Goal: Task Accomplishment & Management: Manage account settings

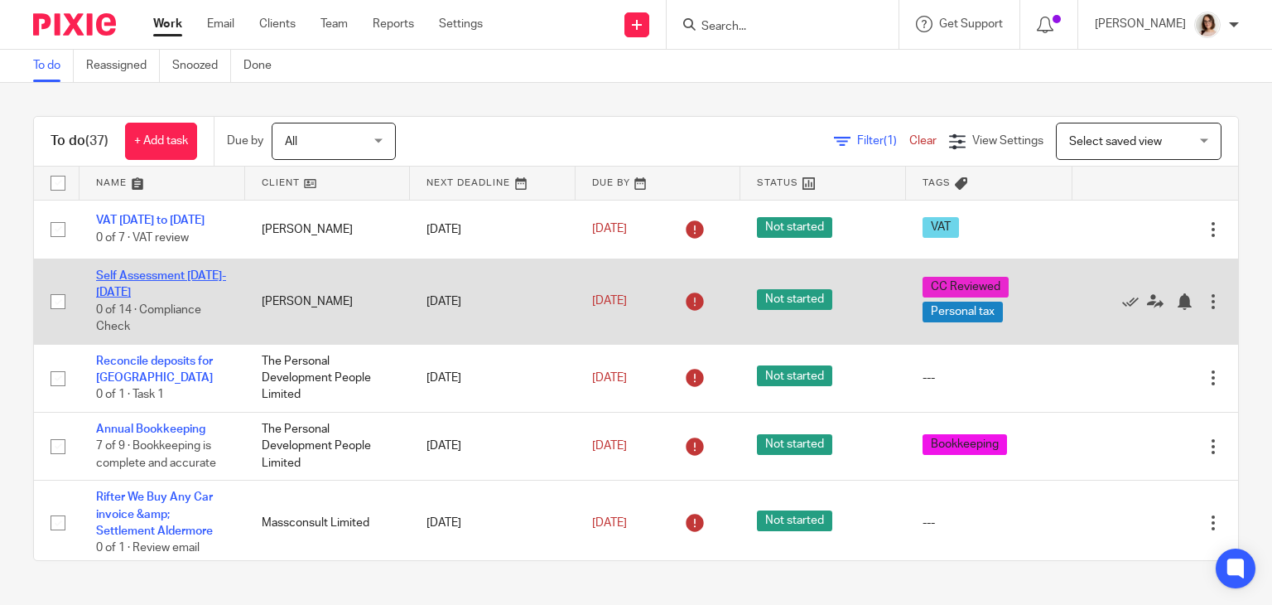
click at [166, 287] on link "Self Assessment [DATE]-[DATE]" at bounding box center [161, 284] width 130 height 28
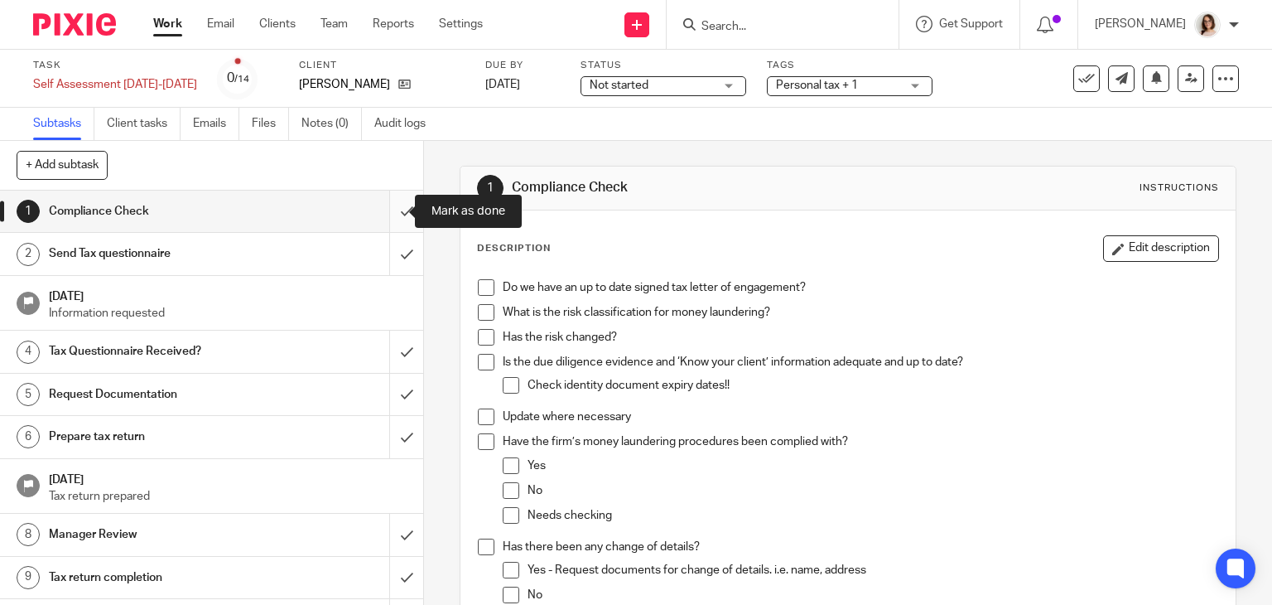
click at [386, 213] on input "submit" at bounding box center [211, 211] width 423 height 41
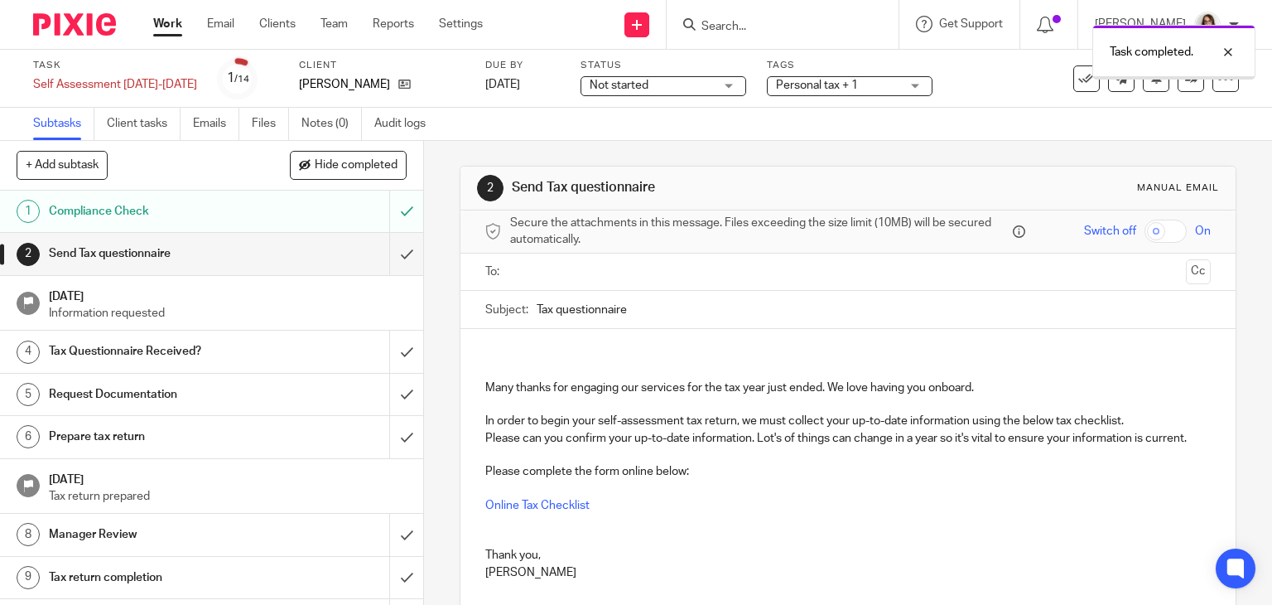
click at [391, 253] on input "submit" at bounding box center [211, 253] width 423 height 41
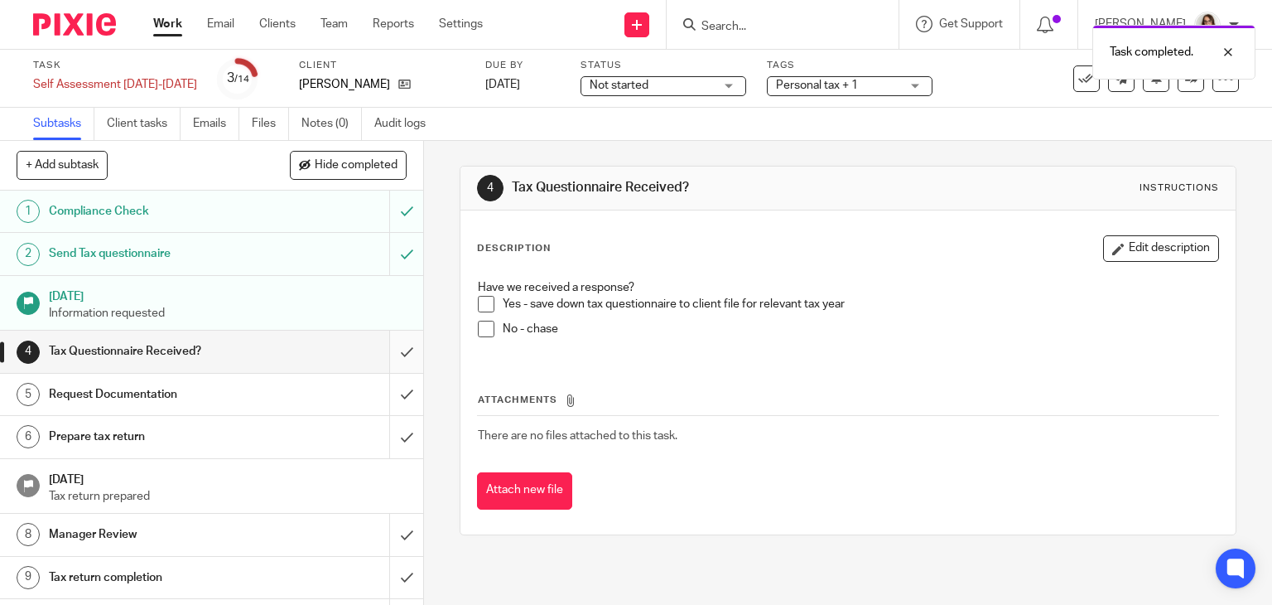
click at [389, 351] on input "submit" at bounding box center [211, 351] width 423 height 41
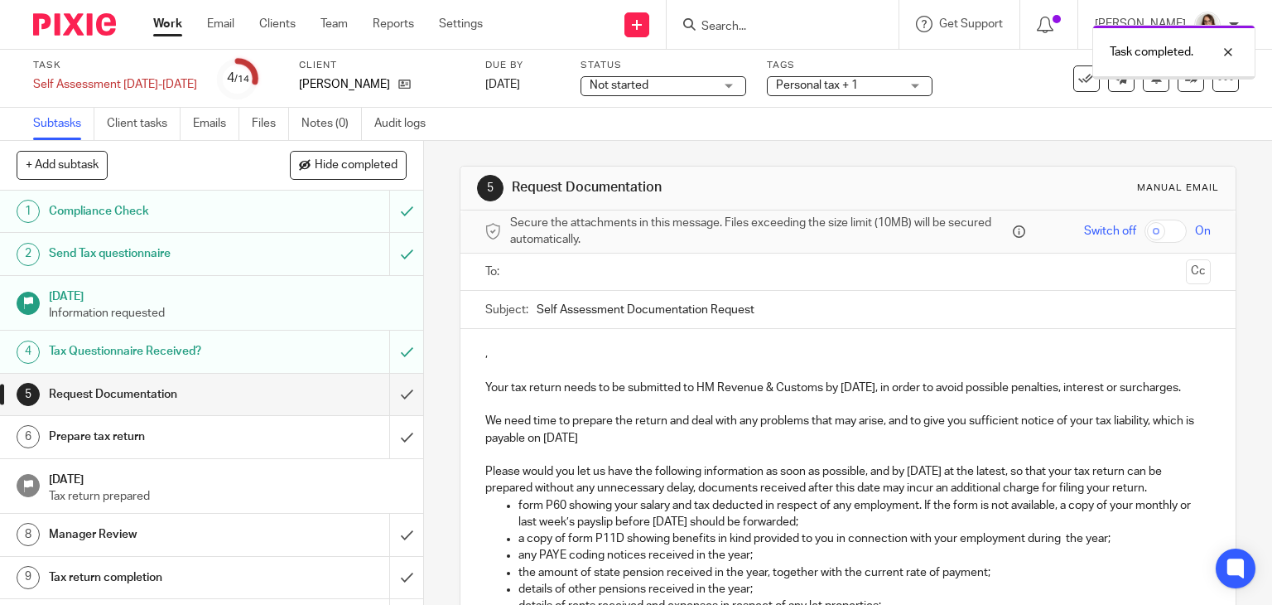
click at [389, 392] on input "submit" at bounding box center [211, 394] width 423 height 41
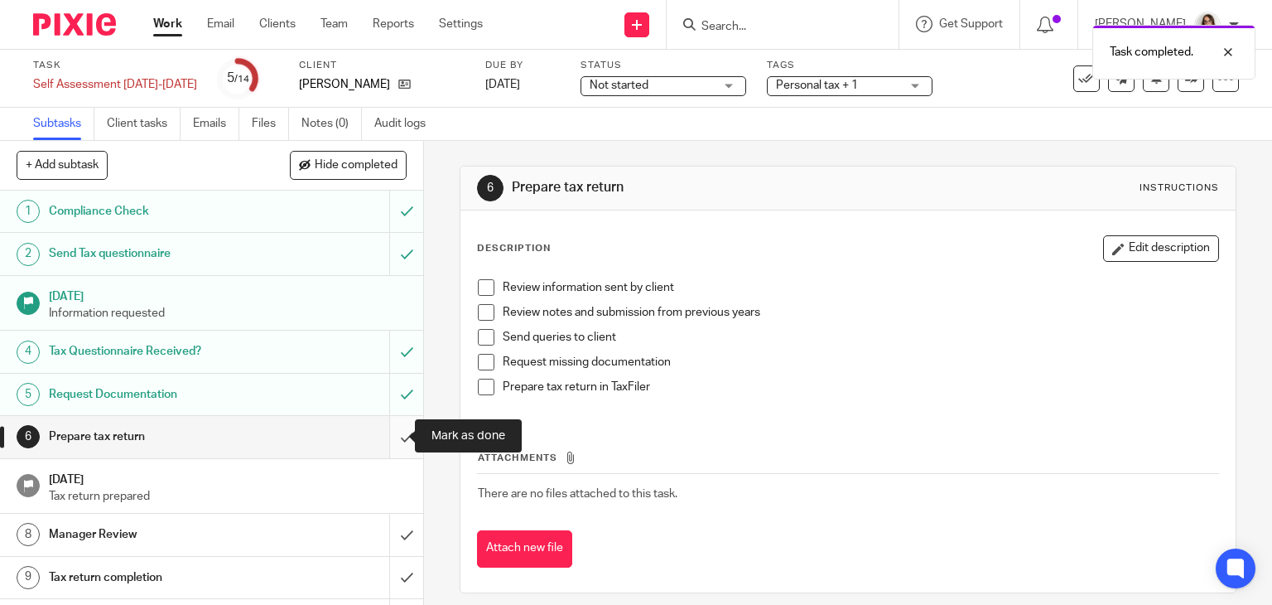
click at [388, 432] on input "submit" at bounding box center [211, 436] width 423 height 41
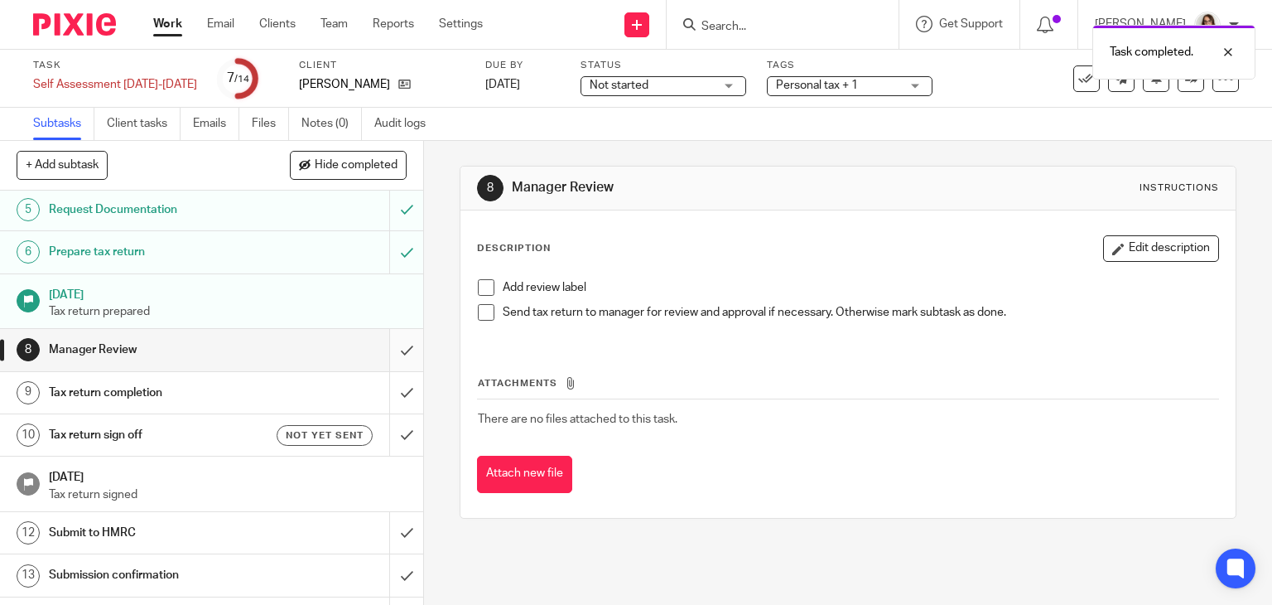
scroll to position [186, 0]
click at [394, 340] on input "submit" at bounding box center [211, 348] width 423 height 41
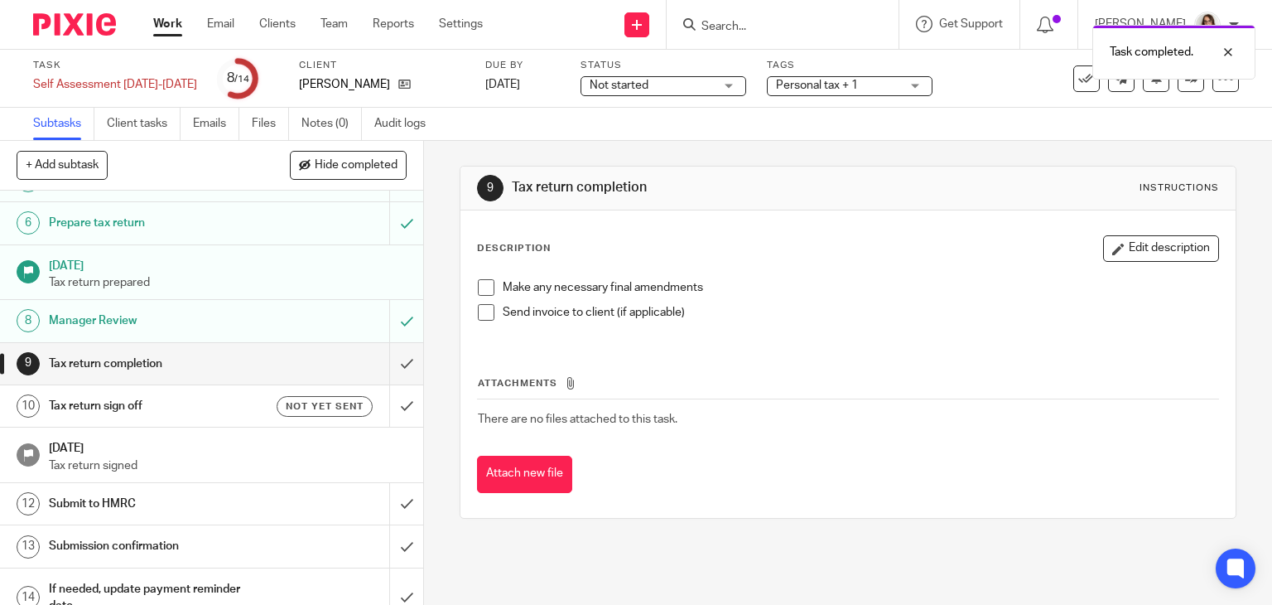
scroll to position [232, 0]
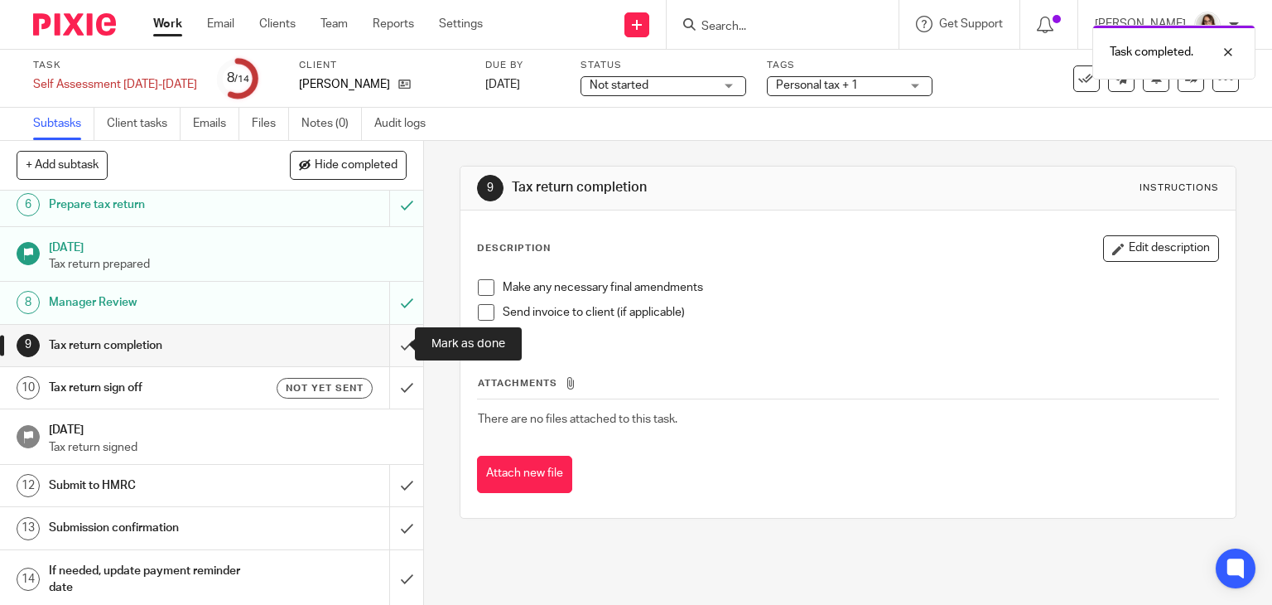
click at [390, 337] on input "submit" at bounding box center [211, 345] width 423 height 41
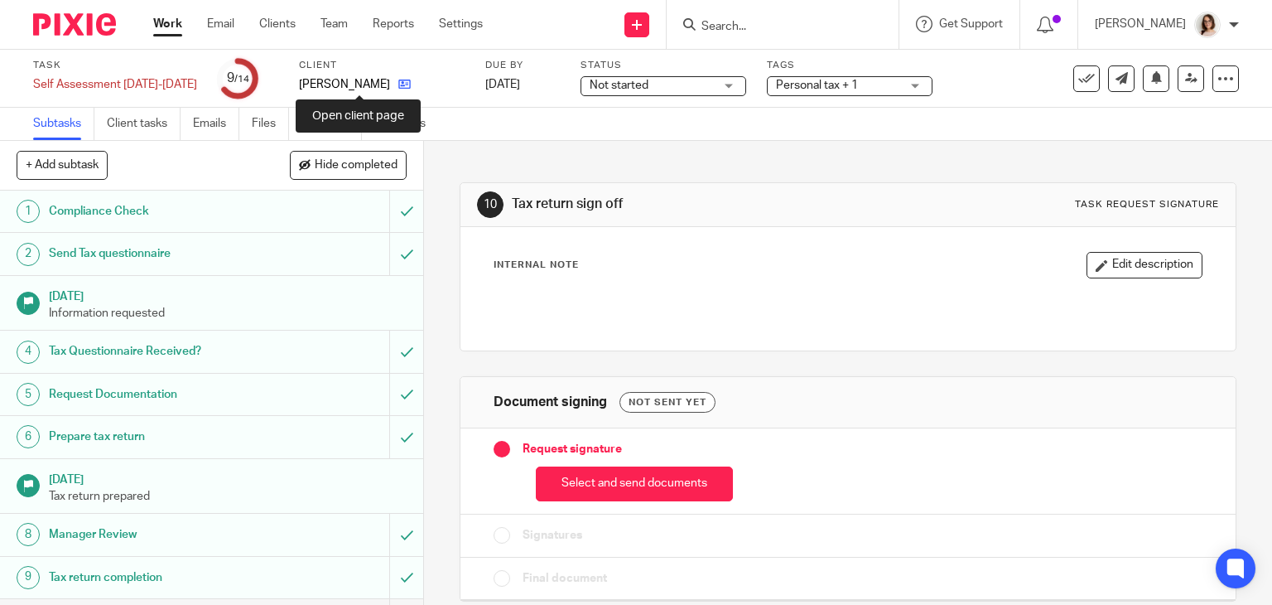
click at [398, 83] on icon at bounding box center [404, 84] width 12 height 12
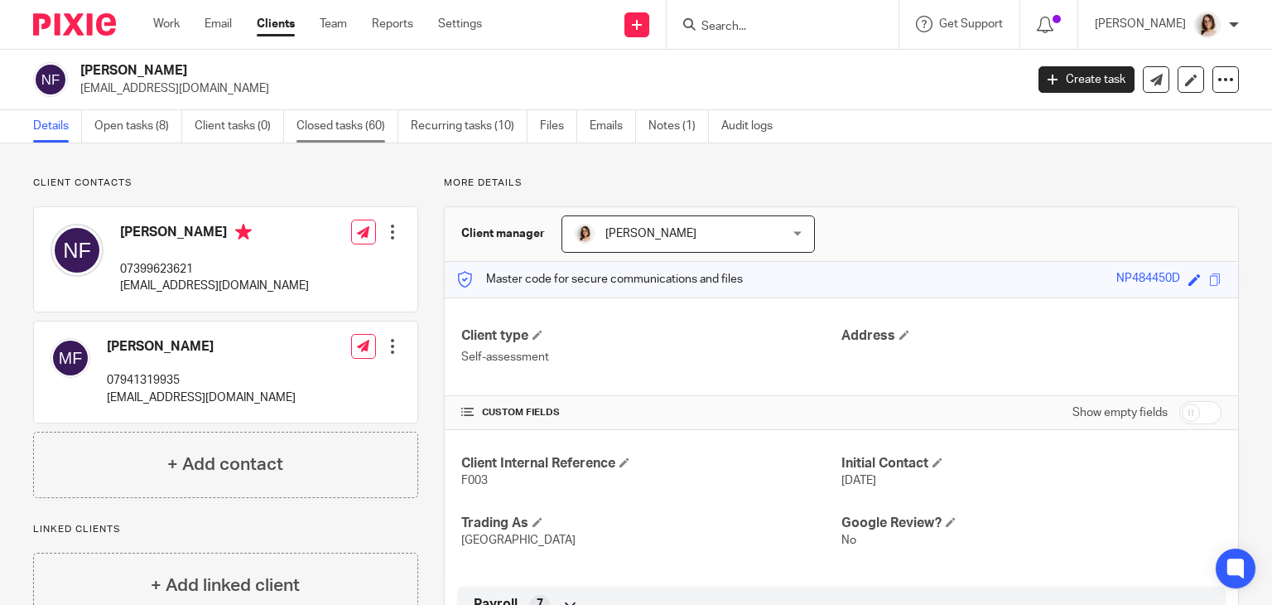
click at [372, 128] on link "Closed tasks (60)" at bounding box center [348, 126] width 102 height 32
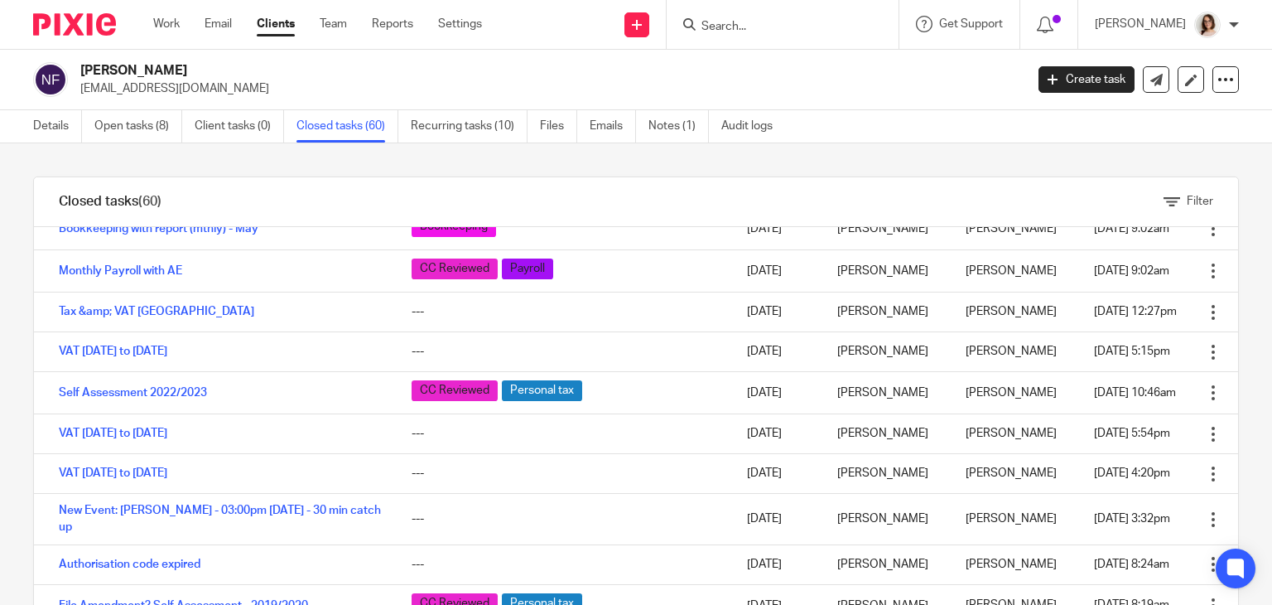
scroll to position [989, 0]
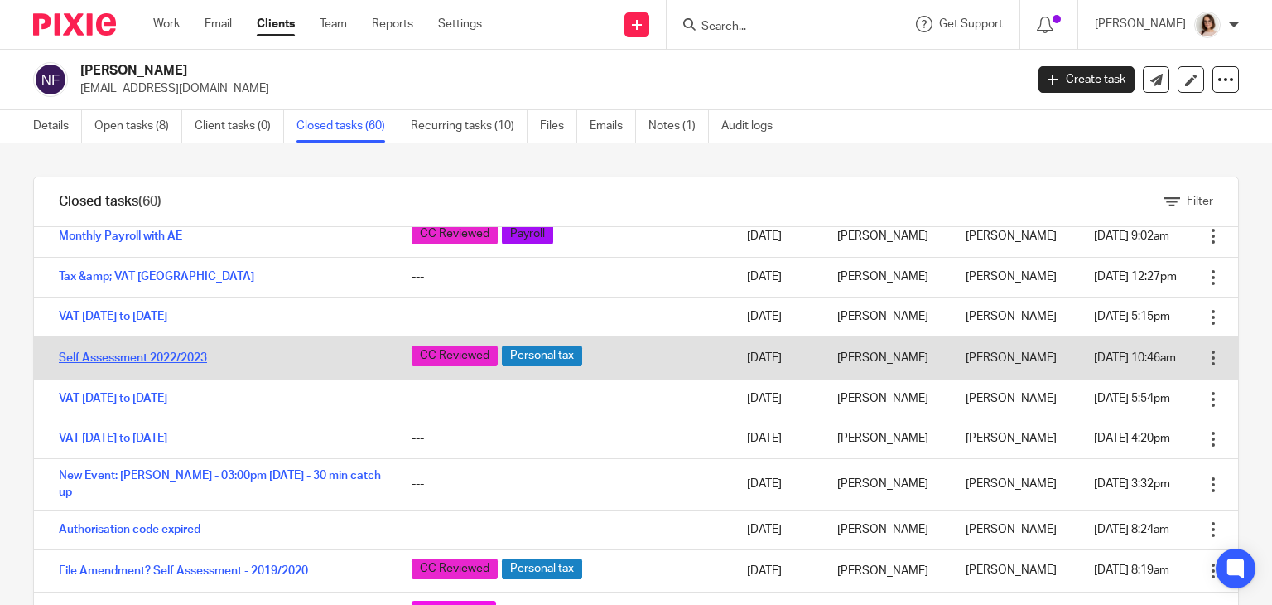
click at [178, 352] on link "Self Assessment 2022/2023" at bounding box center [133, 358] width 148 height 12
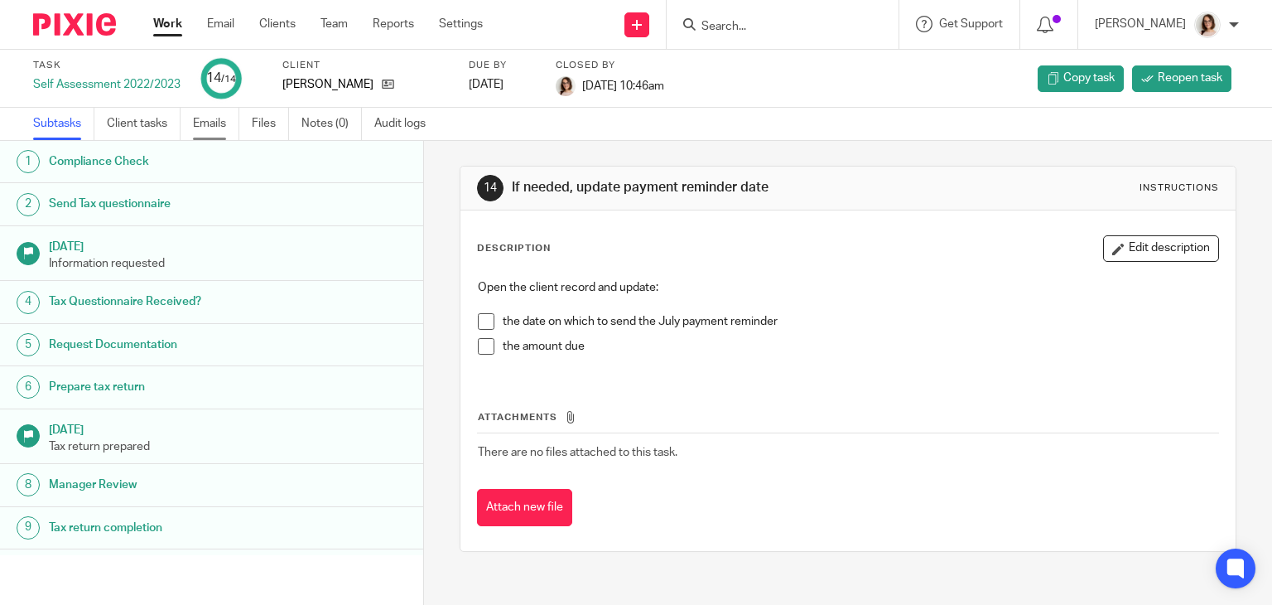
click at [212, 128] on link "Emails" at bounding box center [216, 124] width 46 height 32
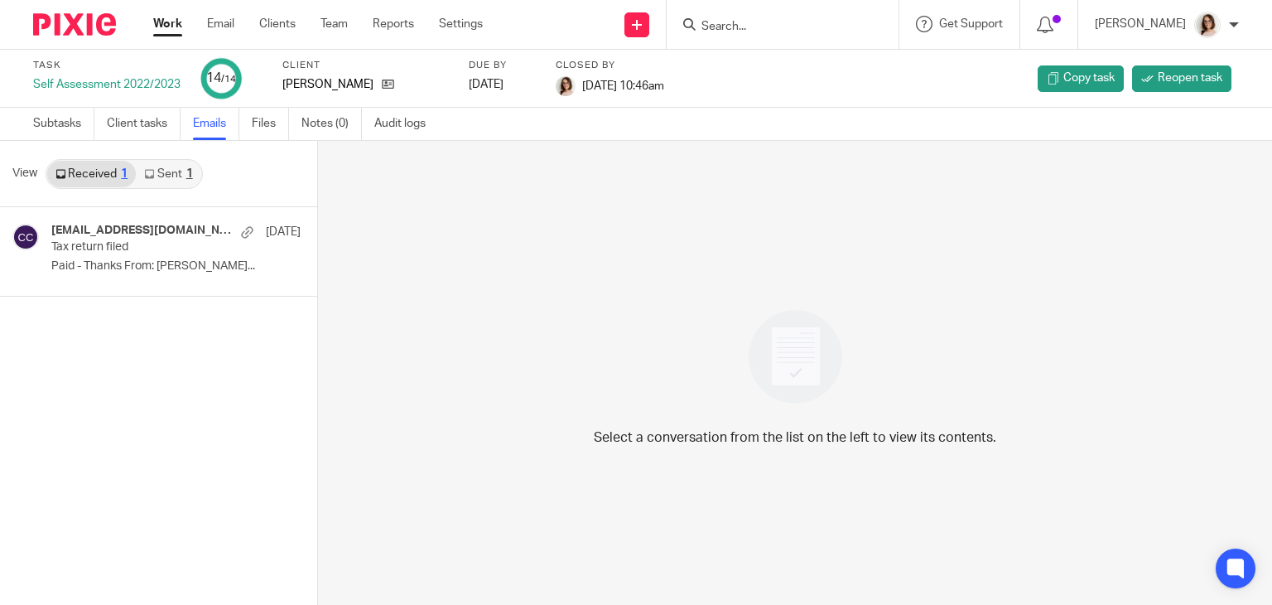
click at [166, 171] on link "Sent 1" at bounding box center [168, 174] width 65 height 27
click at [273, 121] on link "Files" at bounding box center [270, 124] width 37 height 32
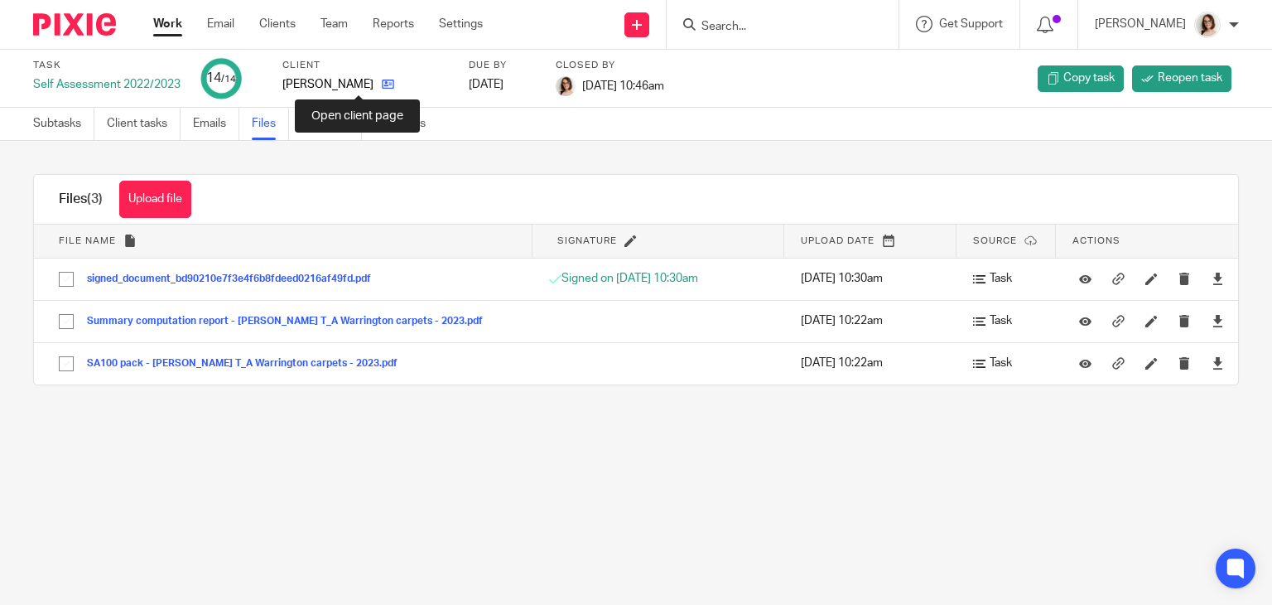
click at [382, 81] on icon at bounding box center [388, 84] width 12 height 12
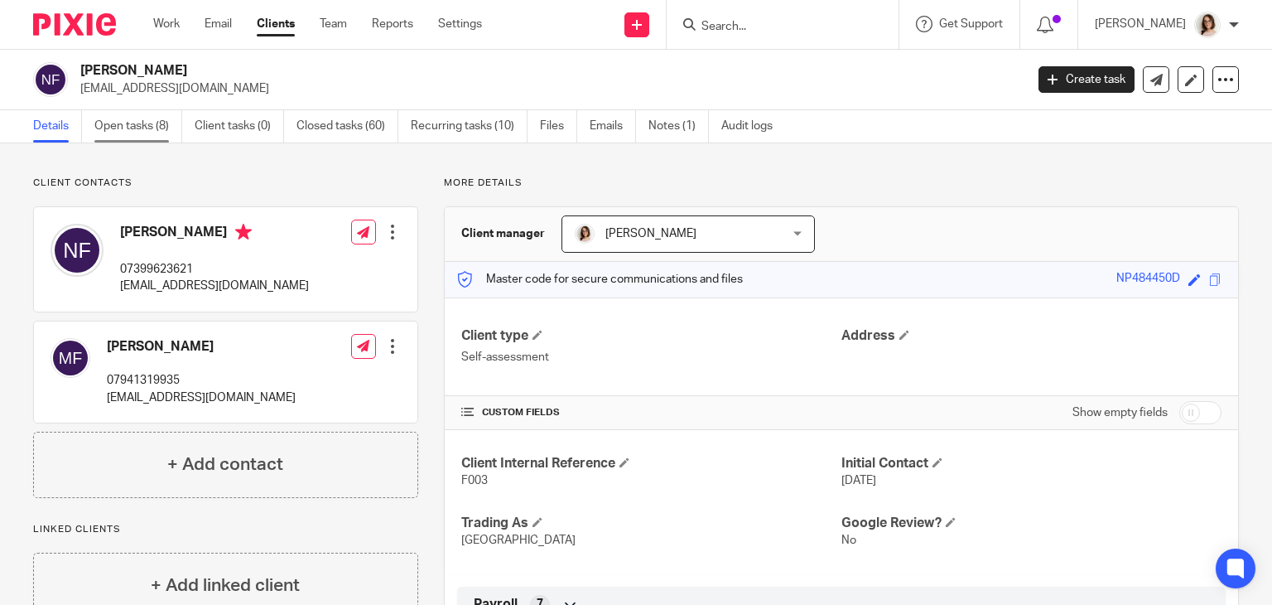
click at [142, 122] on link "Open tasks (8)" at bounding box center [138, 126] width 88 height 32
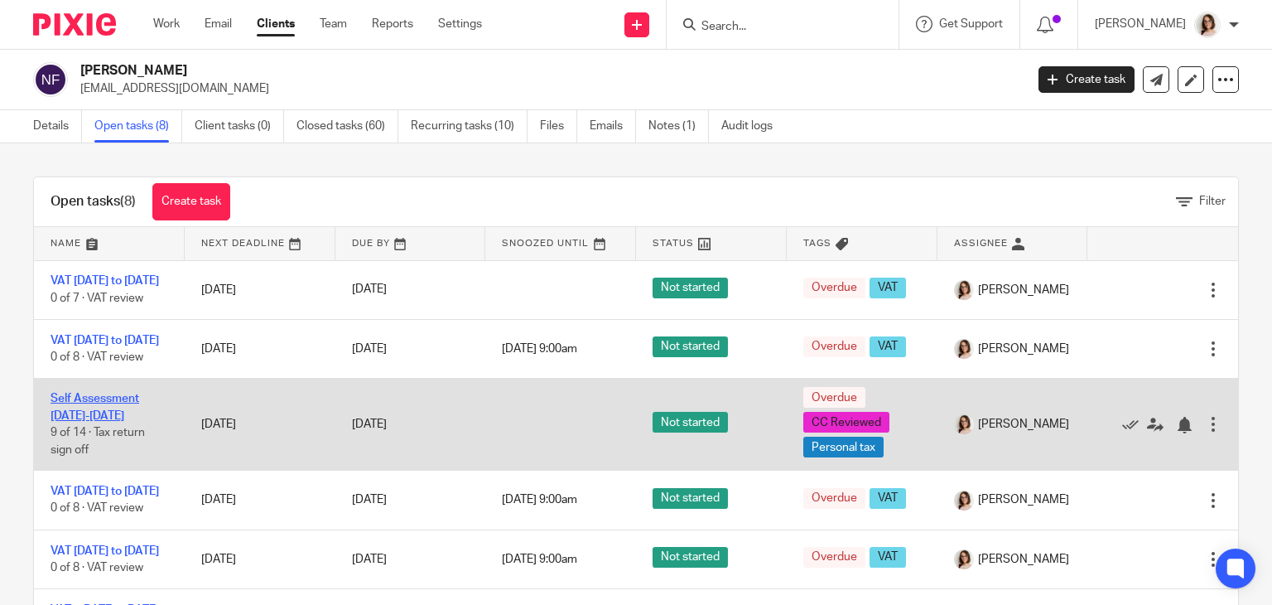
click at [100, 417] on link "Self Assessment [DATE]-[DATE]" at bounding box center [95, 407] width 89 height 28
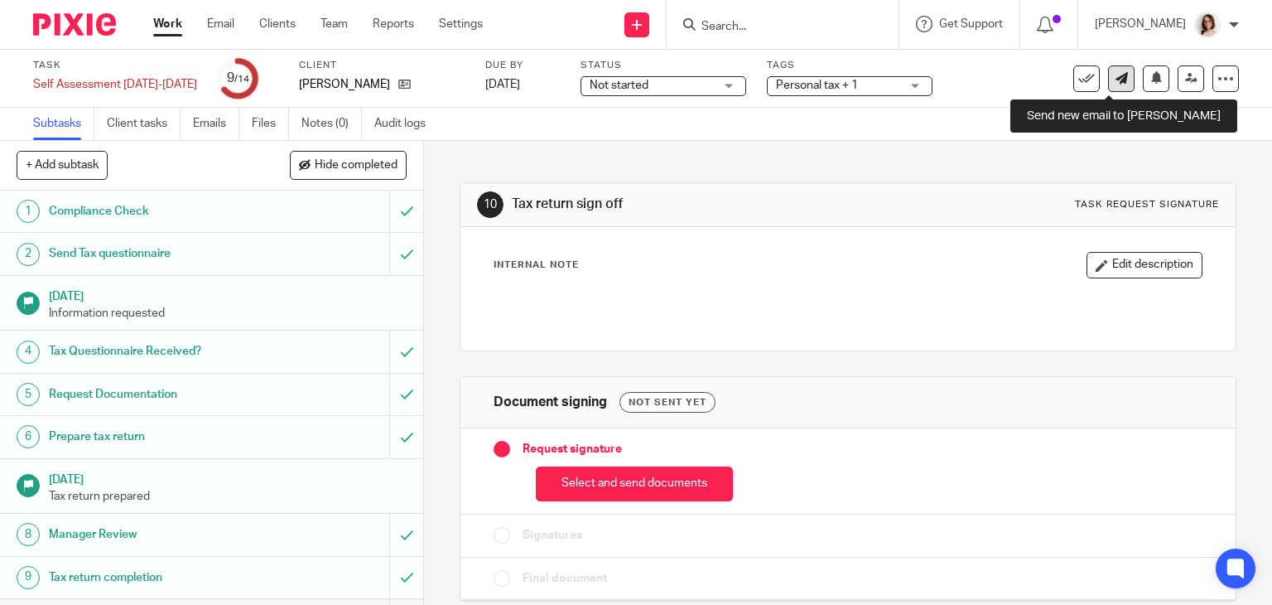
click at [1116, 72] on icon at bounding box center [1122, 78] width 12 height 12
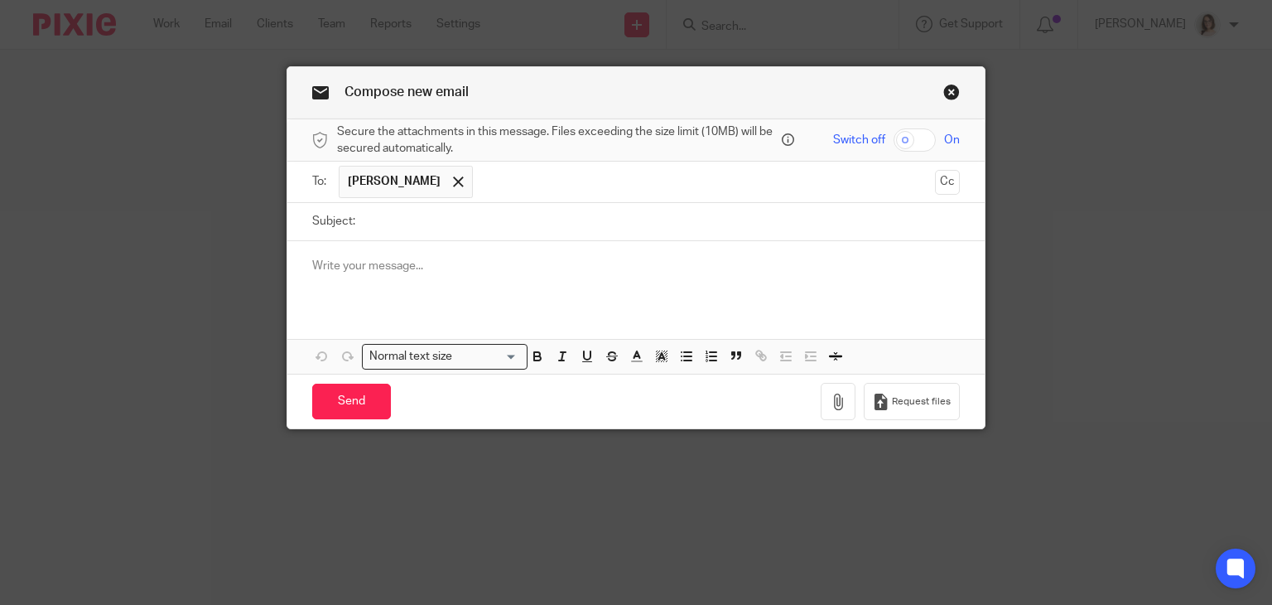
click at [425, 222] on input "Subject:" at bounding box center [662, 221] width 597 height 37
paste input "2023/24 Tax Return – Approval Required for Filing"
type input "2023/24 Tax Return – Approval Required for Filing"
click at [355, 269] on p at bounding box center [636, 266] width 649 height 17
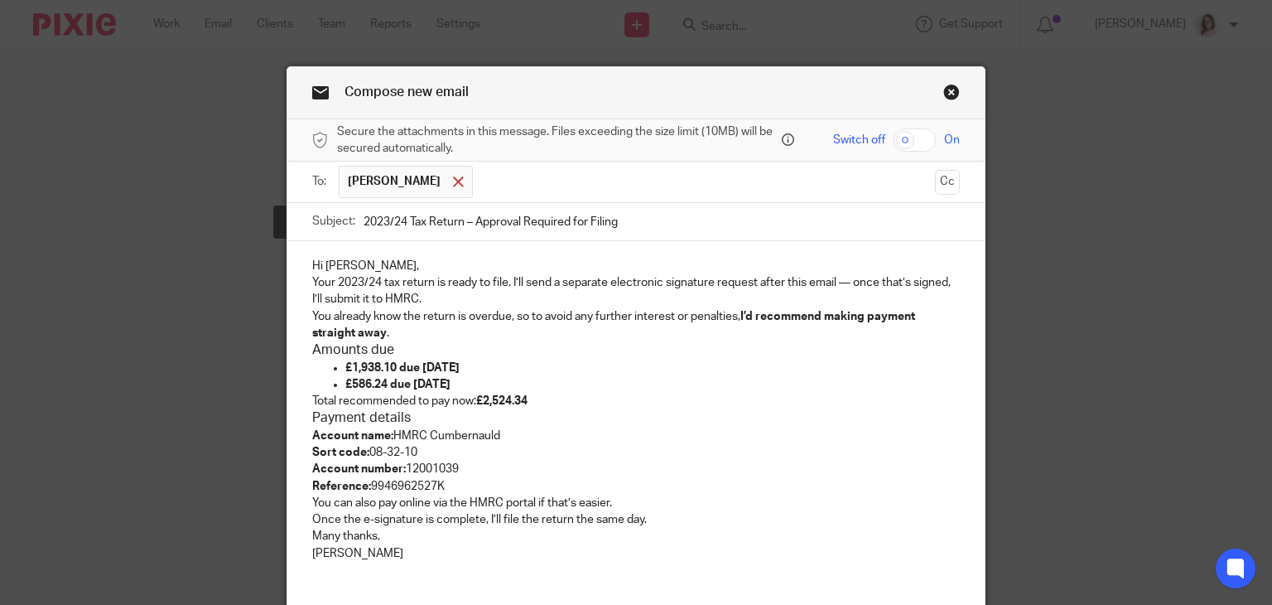
click at [449, 179] on div at bounding box center [458, 182] width 19 height 25
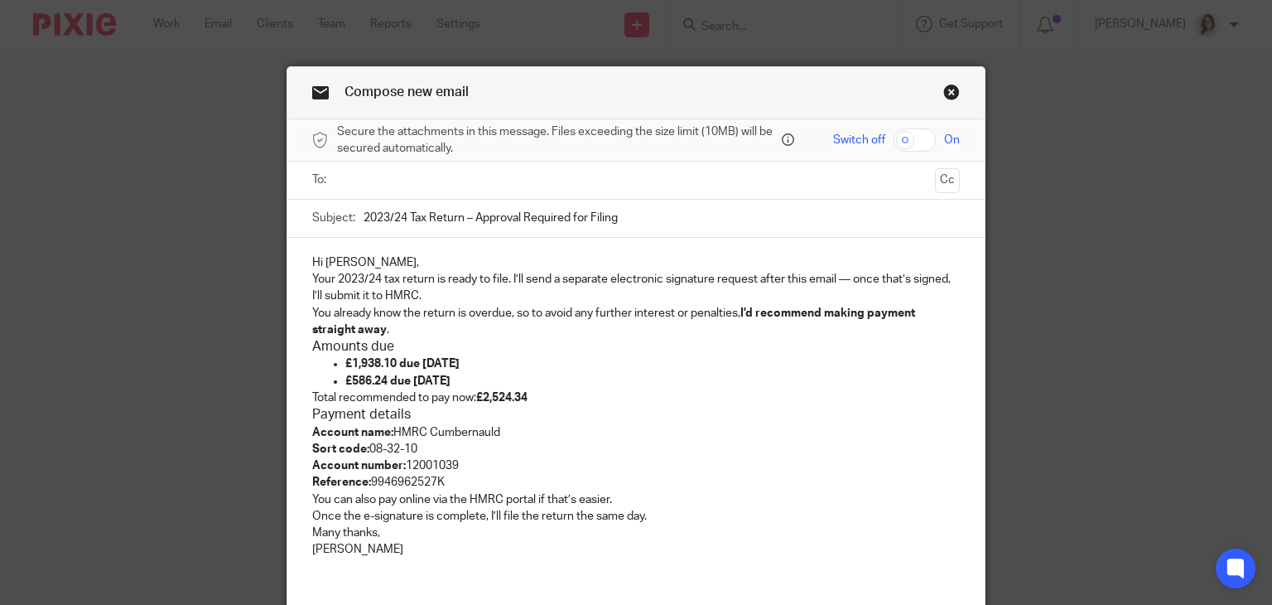
click at [427, 179] on input "text" at bounding box center [636, 180] width 586 height 19
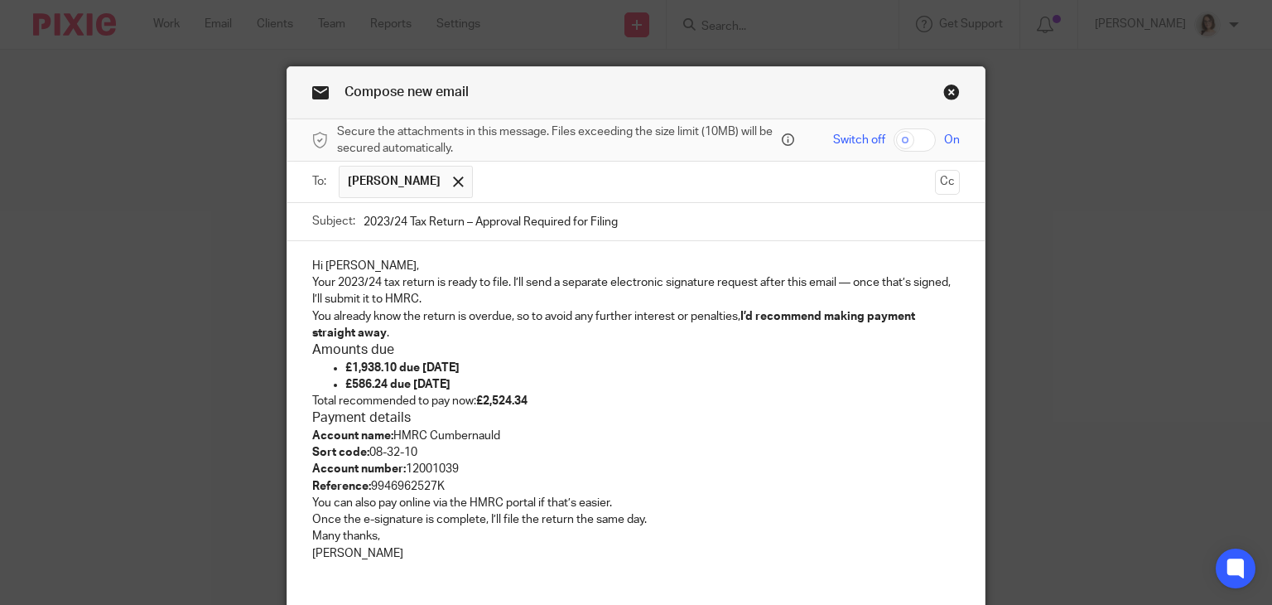
click at [481, 176] on input "text" at bounding box center [704, 182] width 447 height 32
click at [312, 278] on p "Your 2023/24 tax return is ready to file. I’ll send a separate electronic signa…" at bounding box center [636, 291] width 649 height 34
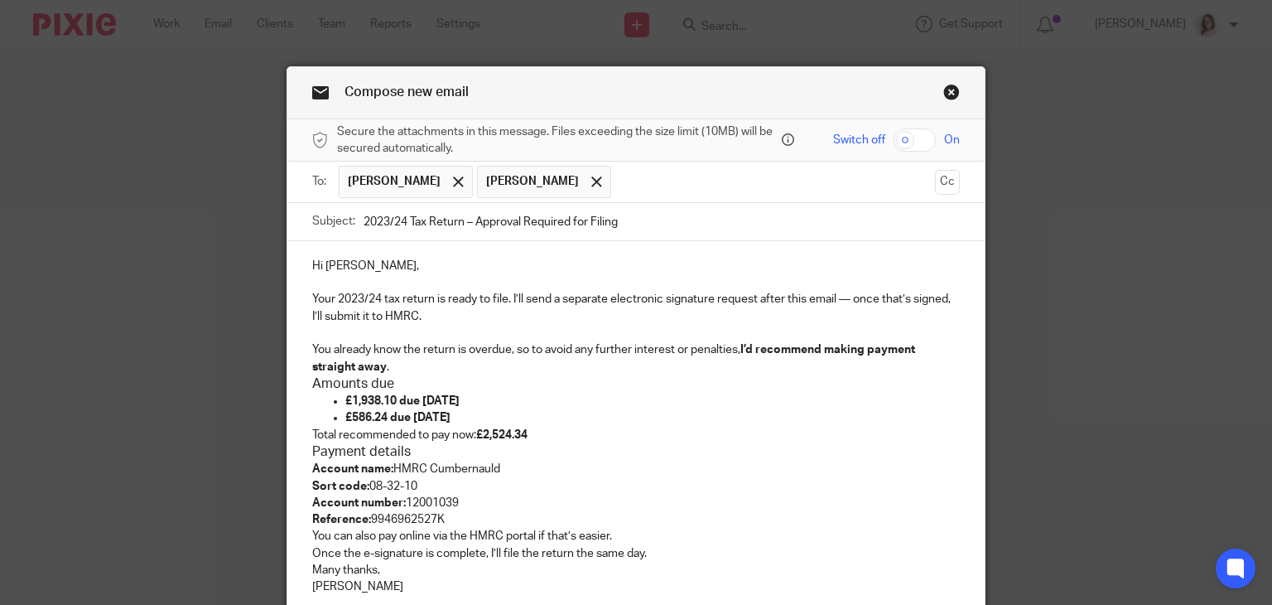
click at [736, 348] on p "You already know the return is overdue, so to avoid any further interest or pen…" at bounding box center [636, 358] width 649 height 34
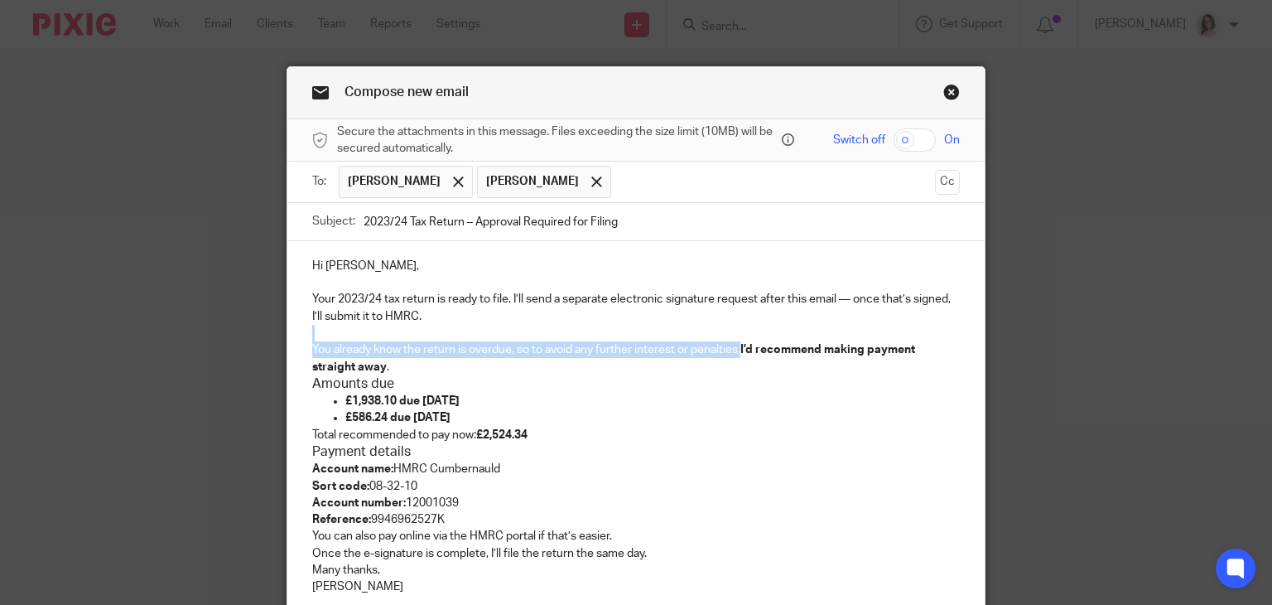
drag, startPoint x: 736, startPoint y: 348, endPoint x: 466, endPoint y: 336, distance: 271.1
click at [466, 336] on div "Hi Neil, Your 2023/24 tax return is ready to file. I’ll send a separate electro…" at bounding box center [636, 433] width 698 height 384
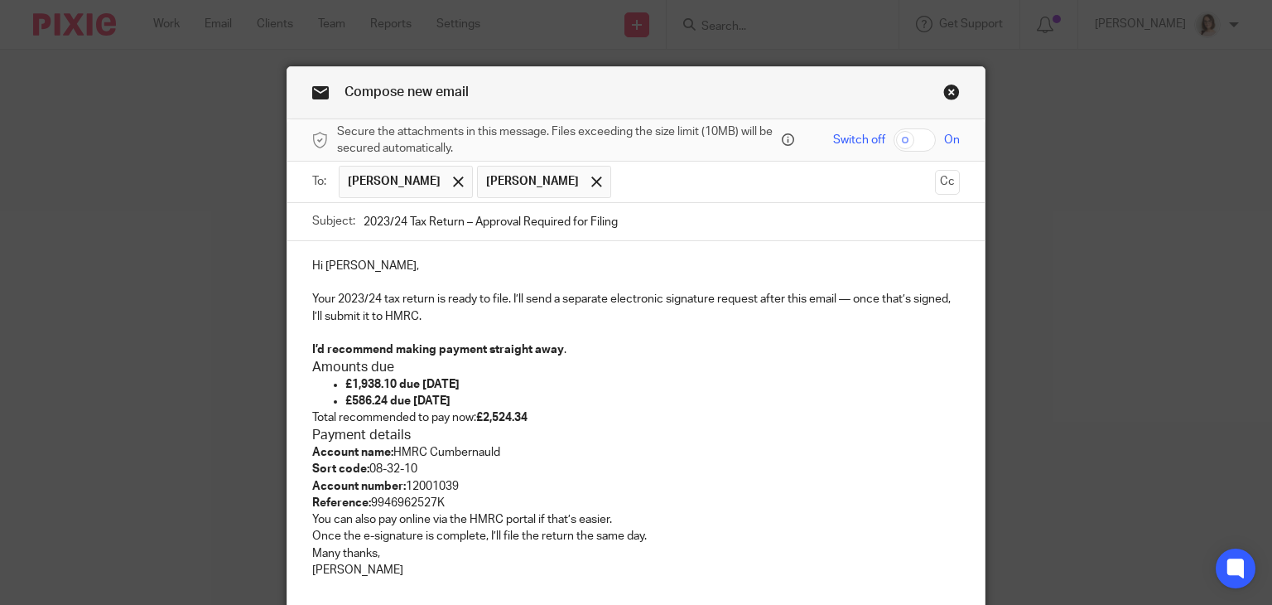
click at [304, 367] on div "Hi Neil, Your 2023/24 tax return is ready to file. I’ll send a separate electro…" at bounding box center [636, 424] width 698 height 366
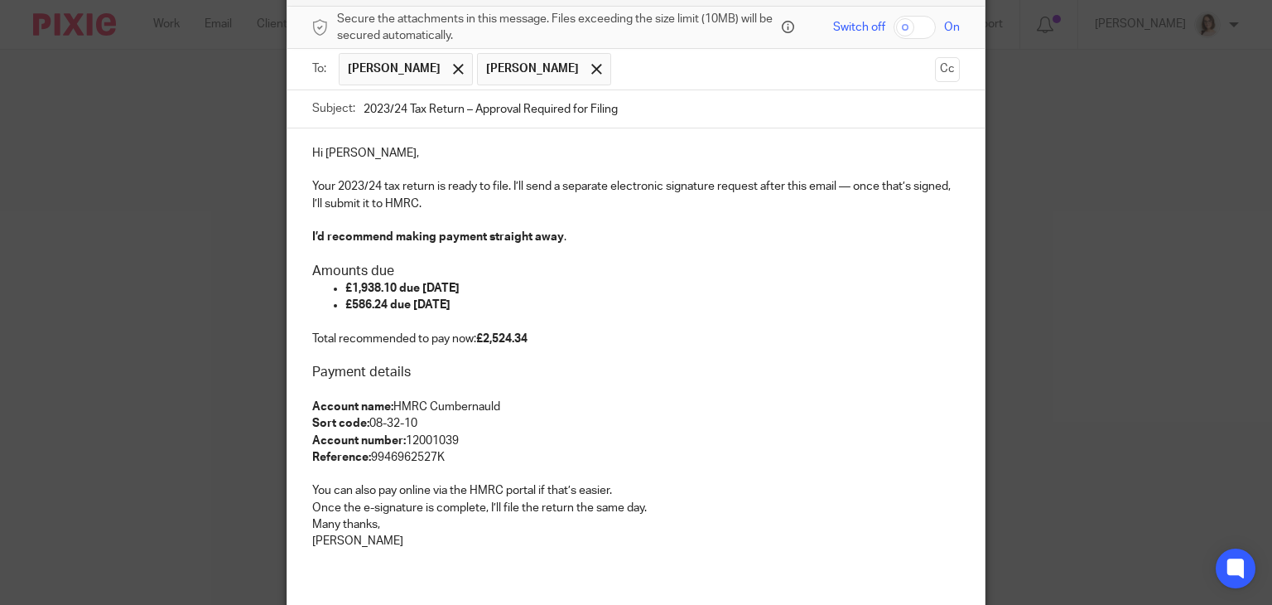
scroll to position [149, 0]
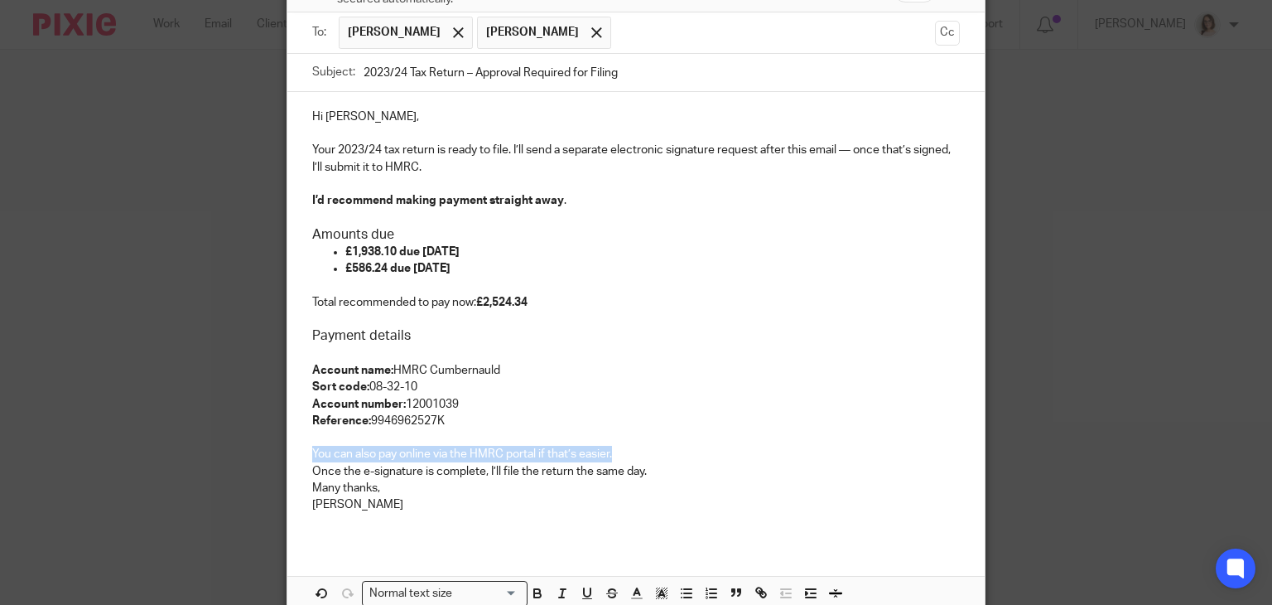
drag, startPoint x: 613, startPoint y: 451, endPoint x: 308, endPoint y: 452, distance: 304.8
click at [312, 452] on p "You can also pay online via the HMRC portal if that’s easier." at bounding box center [636, 454] width 649 height 17
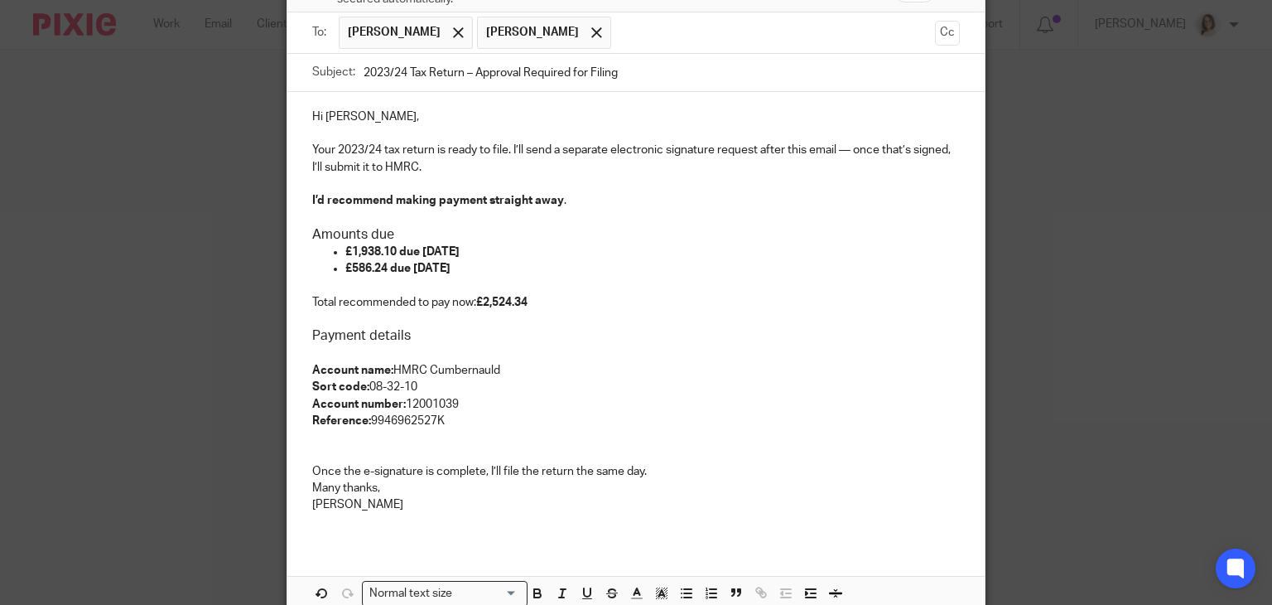
click at [640, 468] on p "Once the e-signature is complete, I’ll file the return the same day." at bounding box center [636, 471] width 649 height 17
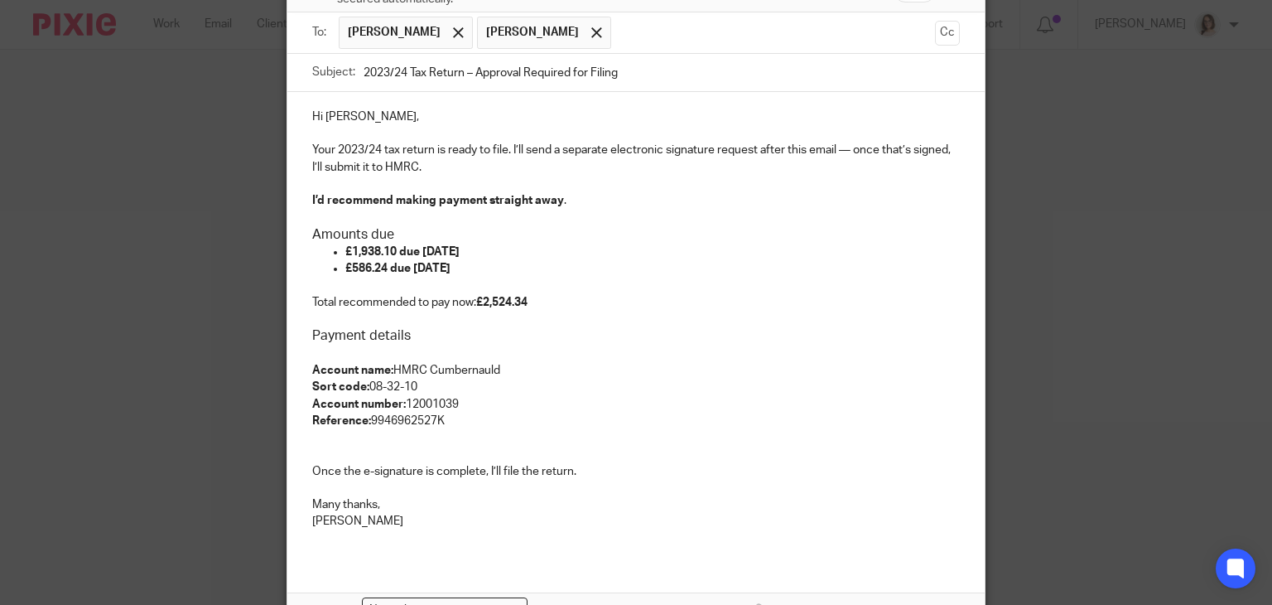
scroll to position [292, 0]
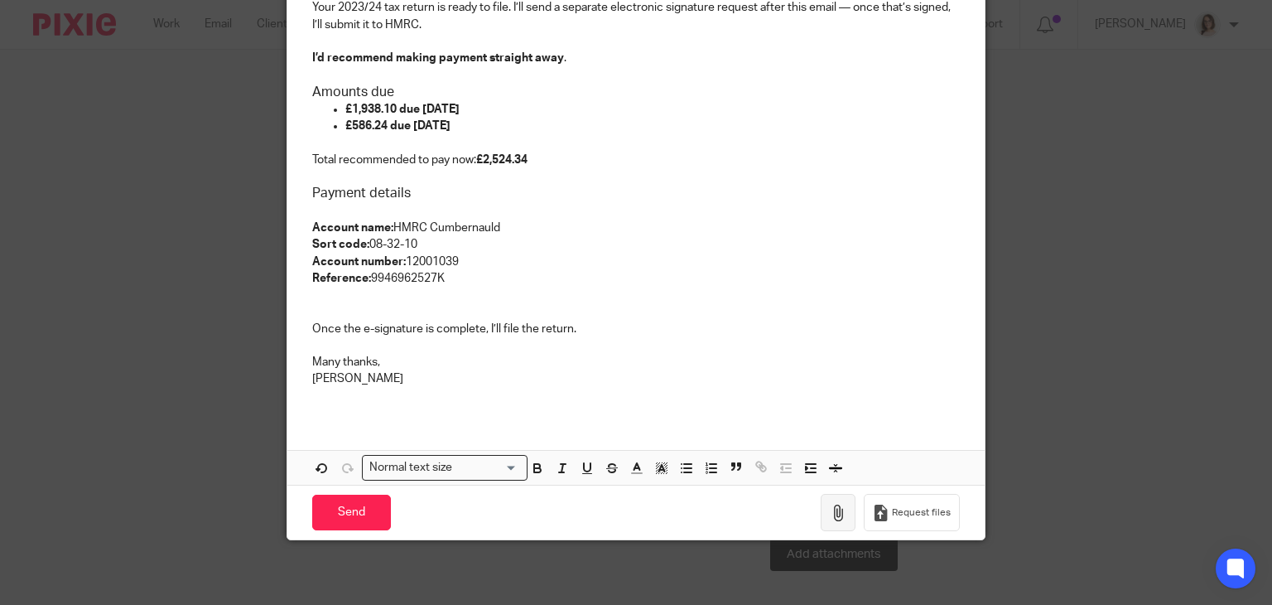
click at [830, 506] on icon "button" at bounding box center [838, 512] width 17 height 17
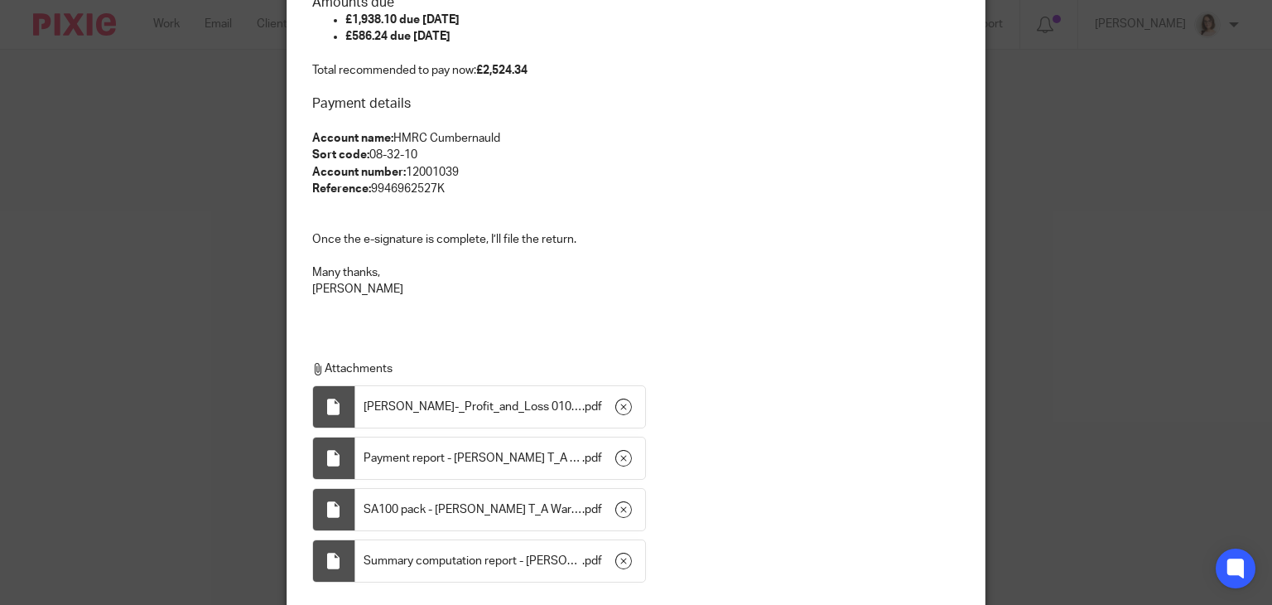
scroll to position [539, 0]
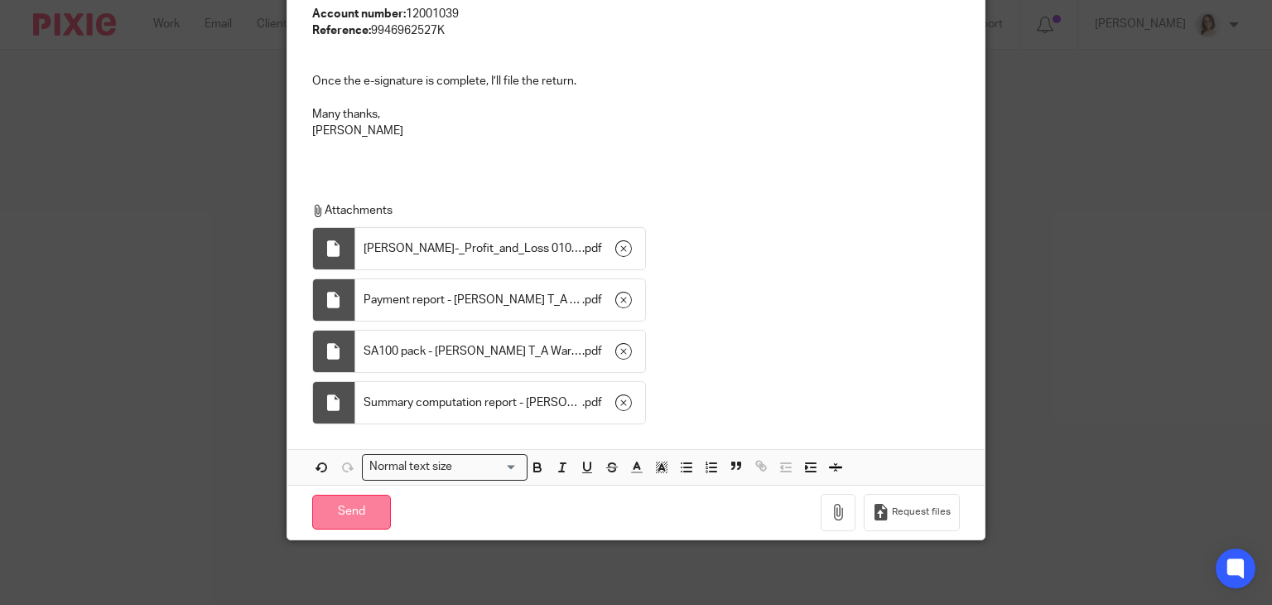
click at [355, 502] on input "Send" at bounding box center [351, 513] width 79 height 36
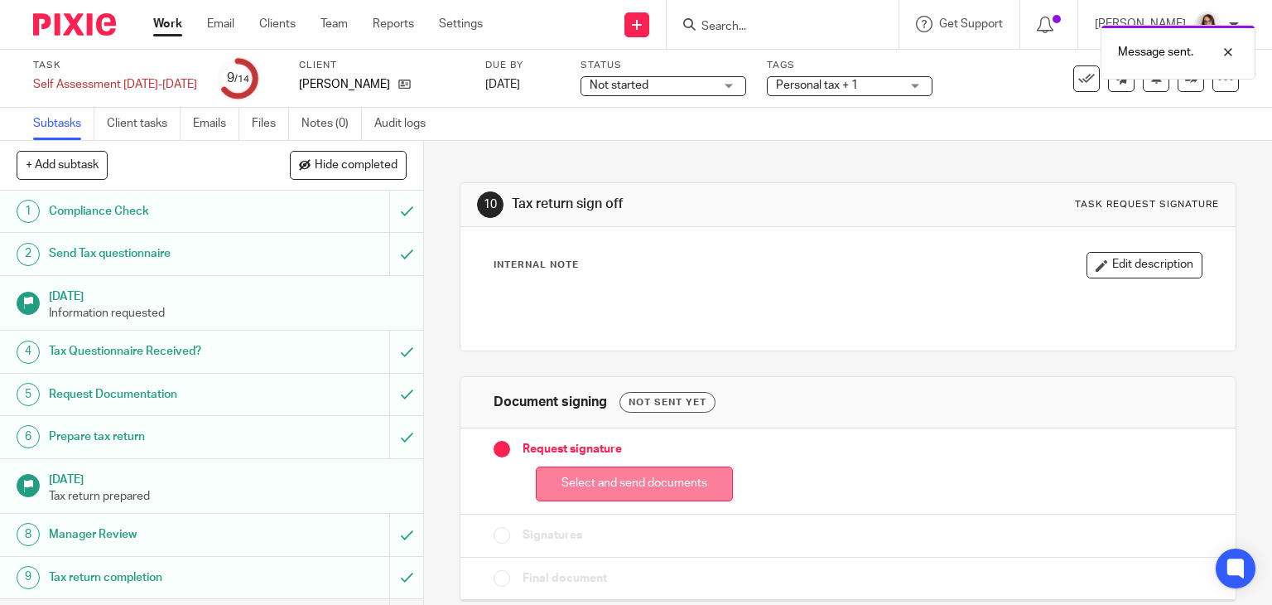
click at [578, 484] on button "Select and send documents" at bounding box center [634, 484] width 197 height 36
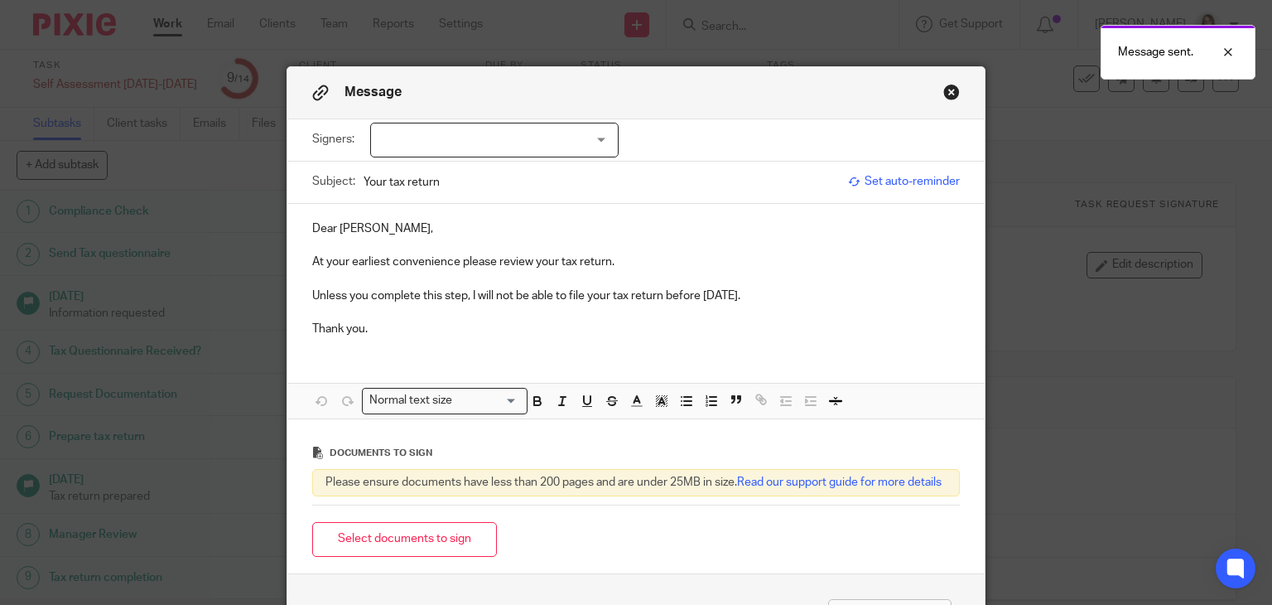
click at [578, 133] on div at bounding box center [494, 140] width 249 height 35
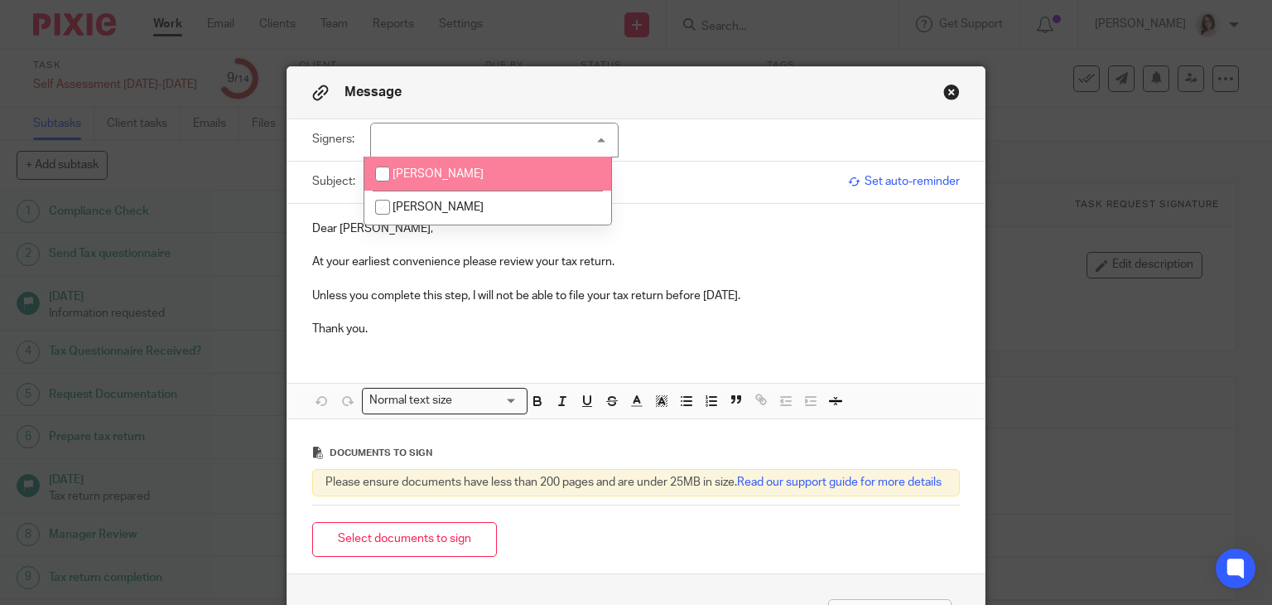
click at [382, 174] on input "checkbox" at bounding box center [382, 173] width 31 height 31
checkbox input "true"
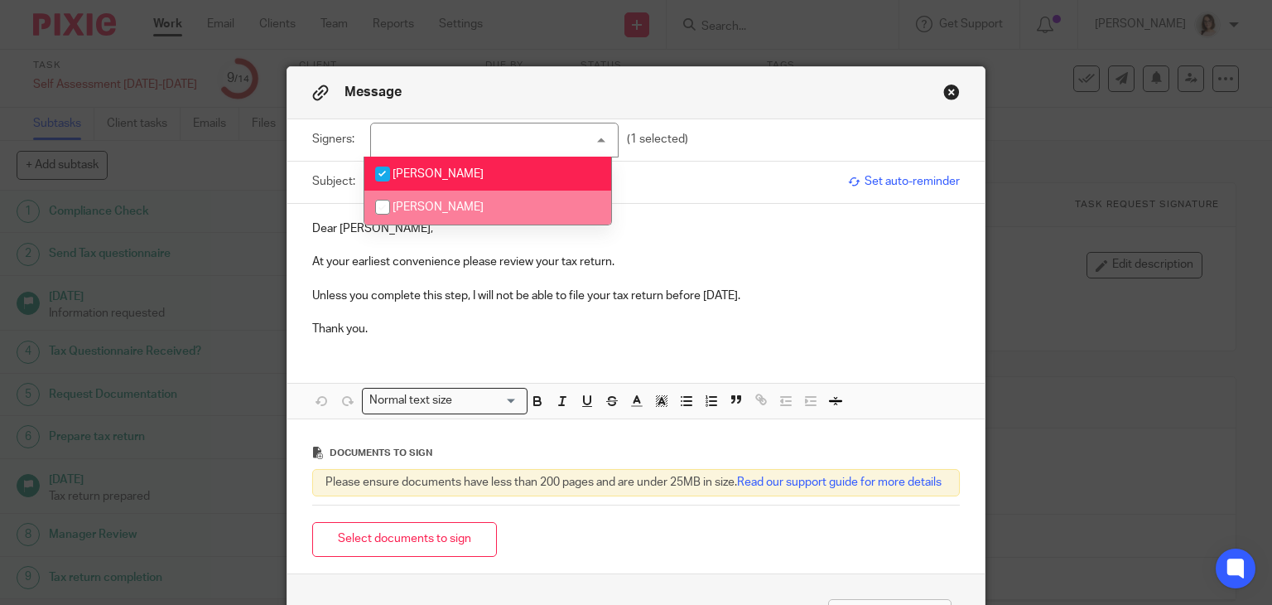
click at [668, 234] on p "Dear Neil," at bounding box center [636, 228] width 649 height 17
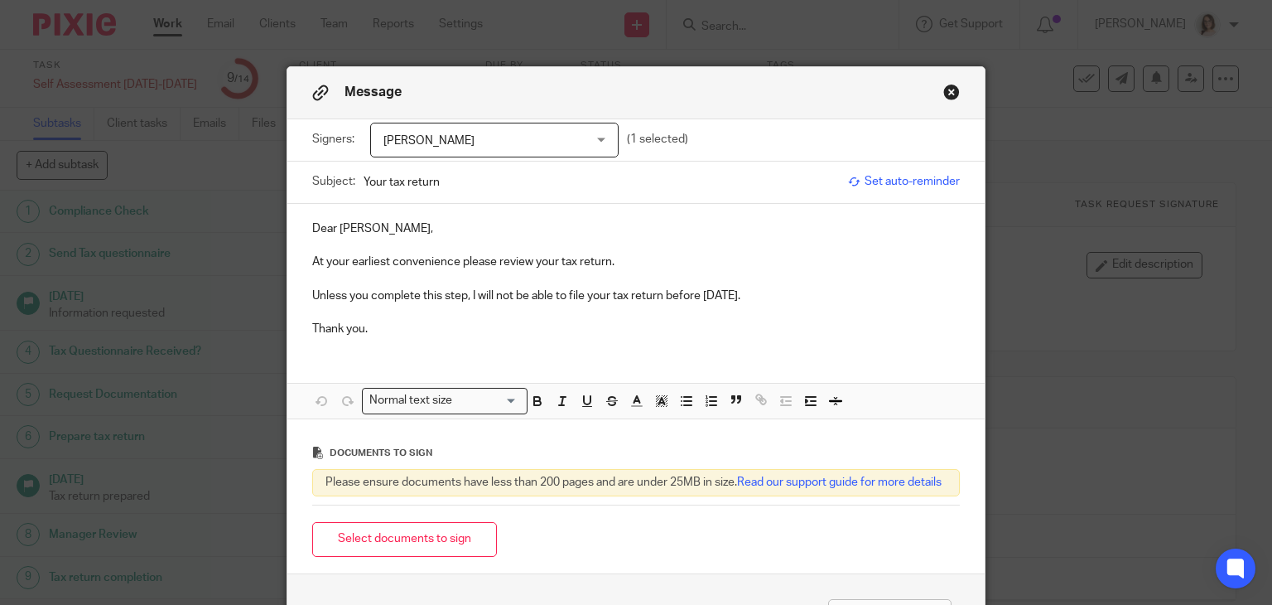
click at [456, 181] on input "Your tax return" at bounding box center [602, 181] width 477 height 37
type input "Your tax return 23/24"
drag, startPoint x: 764, startPoint y: 294, endPoint x: 659, endPoint y: 301, distance: 104.6
click at [659, 301] on p "Unless you complete this step, I will not be able to file your tax return befor…" at bounding box center [636, 295] width 649 height 17
click at [425, 557] on button "Select documents to sign" at bounding box center [404, 540] width 185 height 36
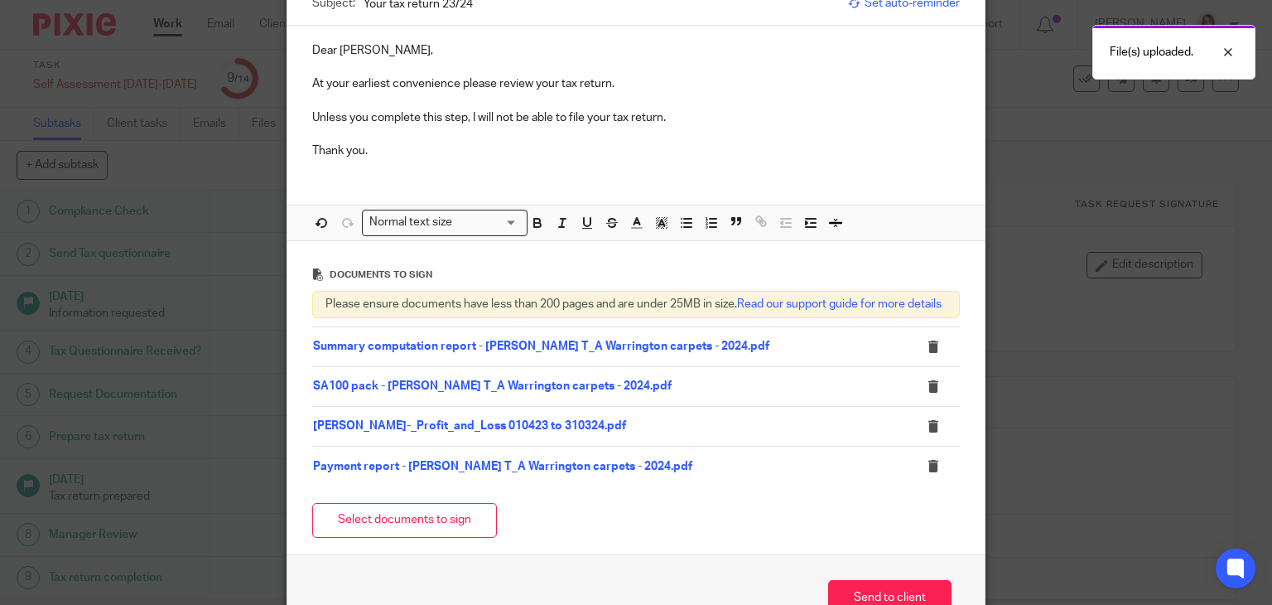
scroll to position [295, 0]
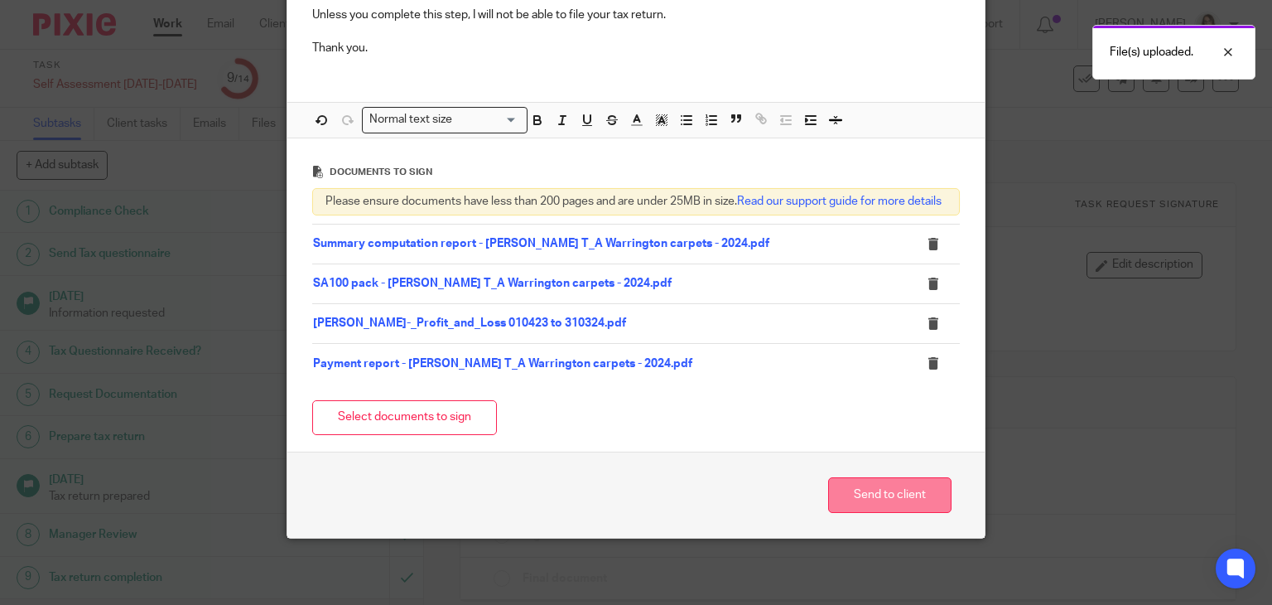
click at [866, 493] on button "Send to client" at bounding box center [889, 495] width 123 height 36
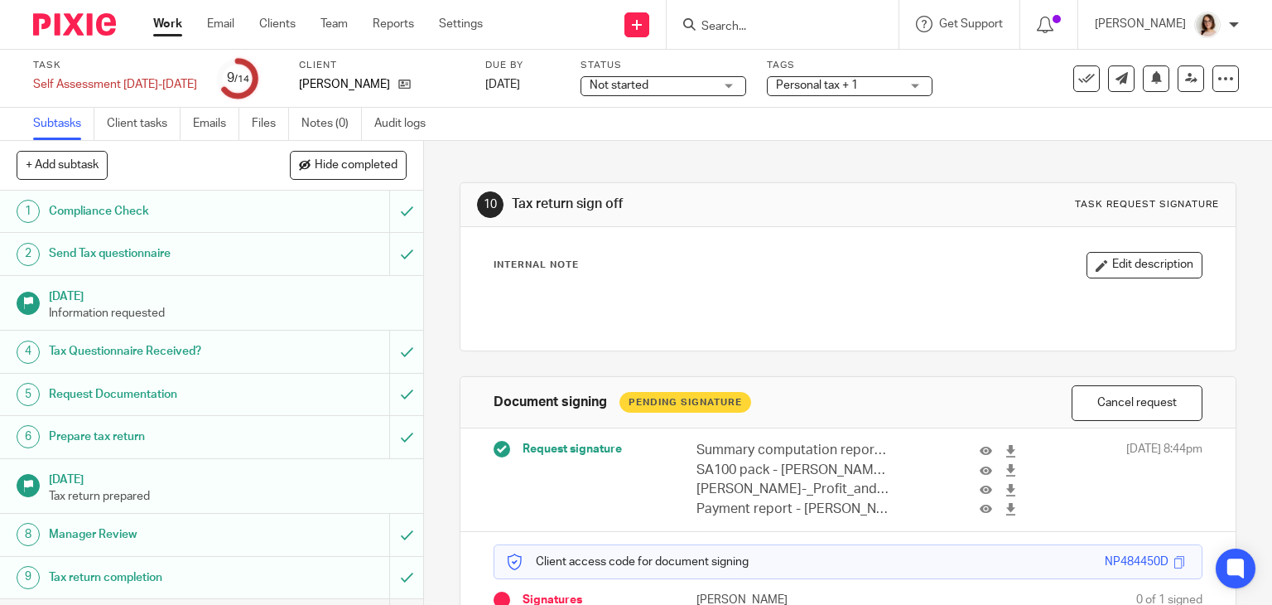
click at [874, 84] on span "Personal tax + 1" at bounding box center [838, 85] width 124 height 17
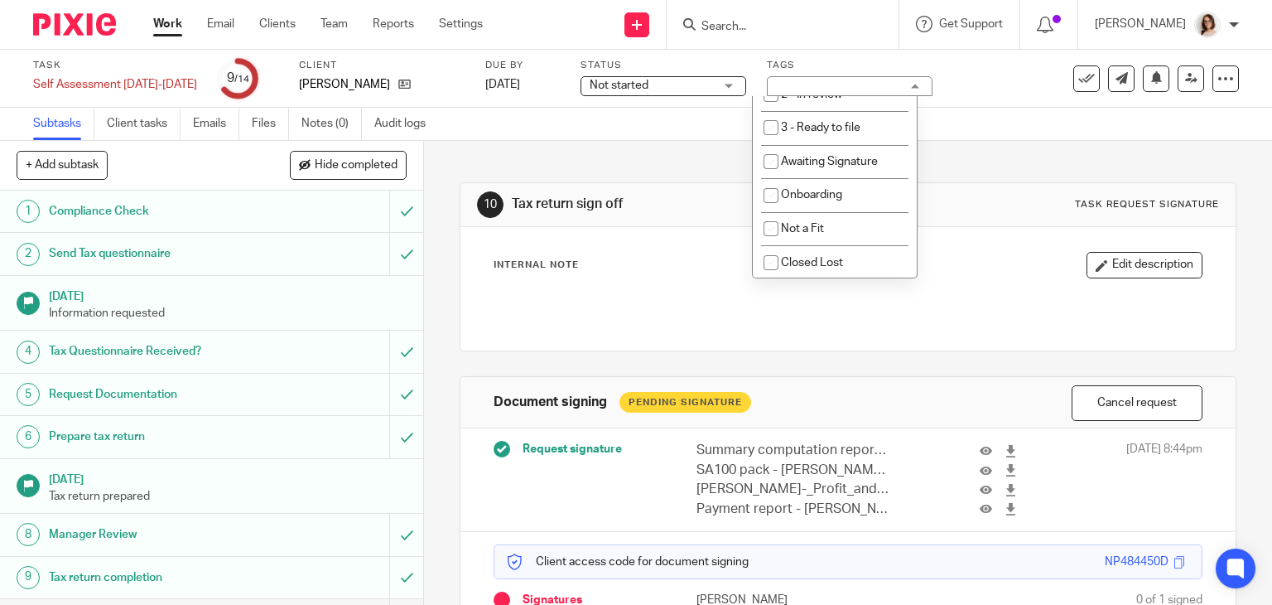
scroll to position [361, 0]
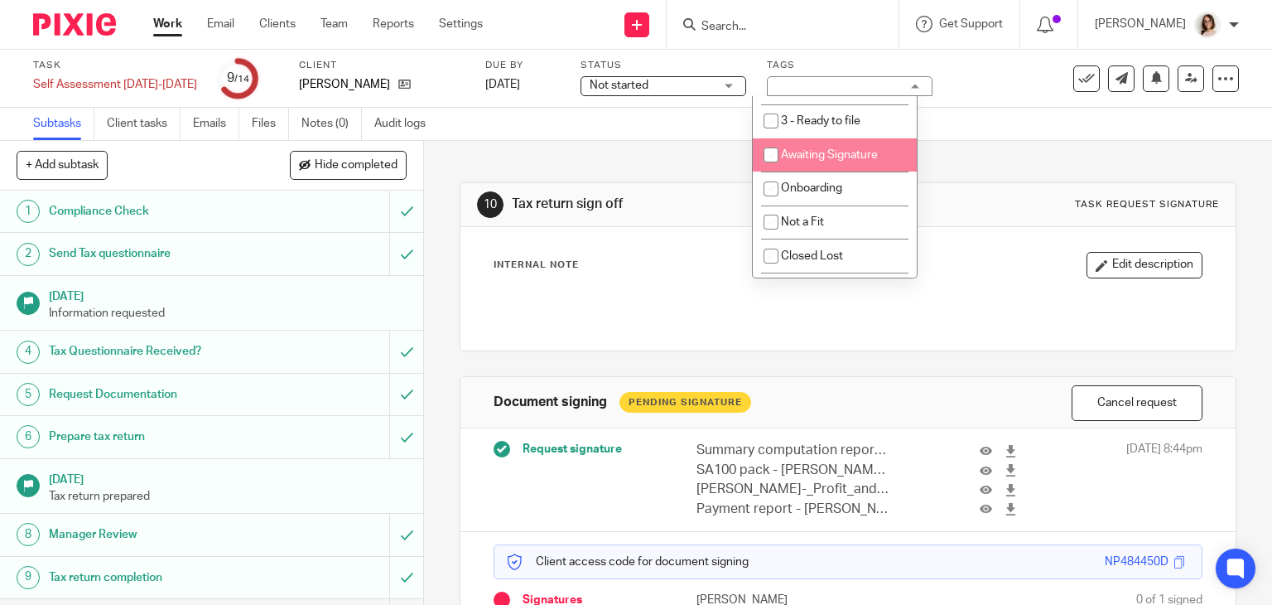
click at [770, 157] on input "checkbox" at bounding box center [770, 154] width 31 height 31
checkbox input "true"
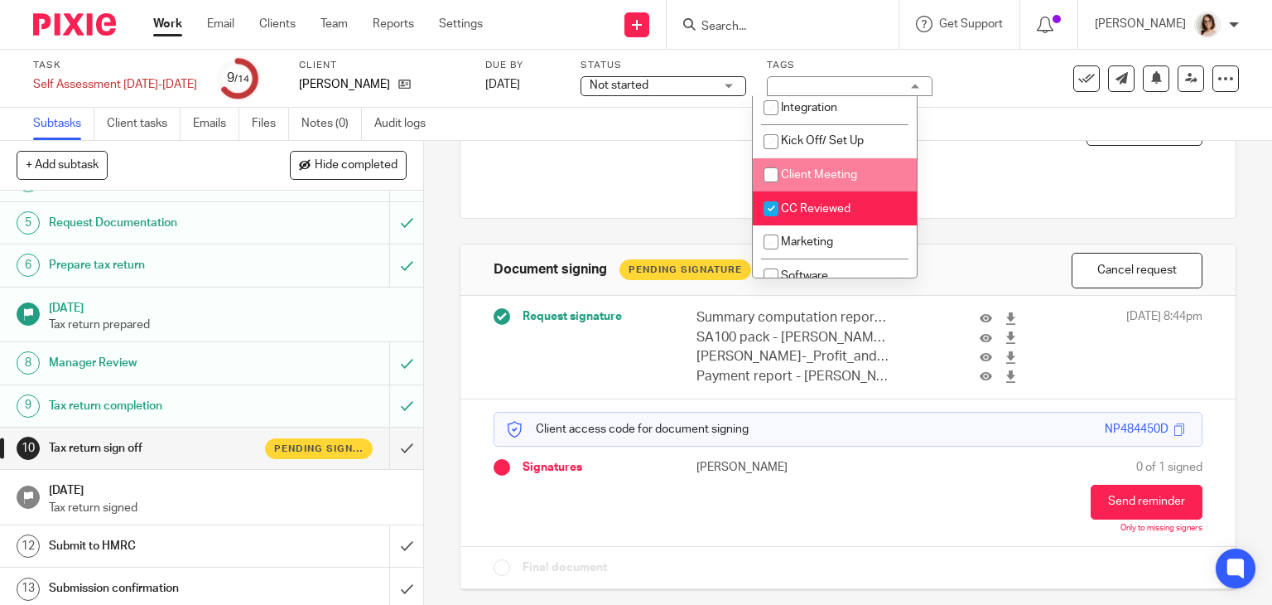
scroll to position [234, 0]
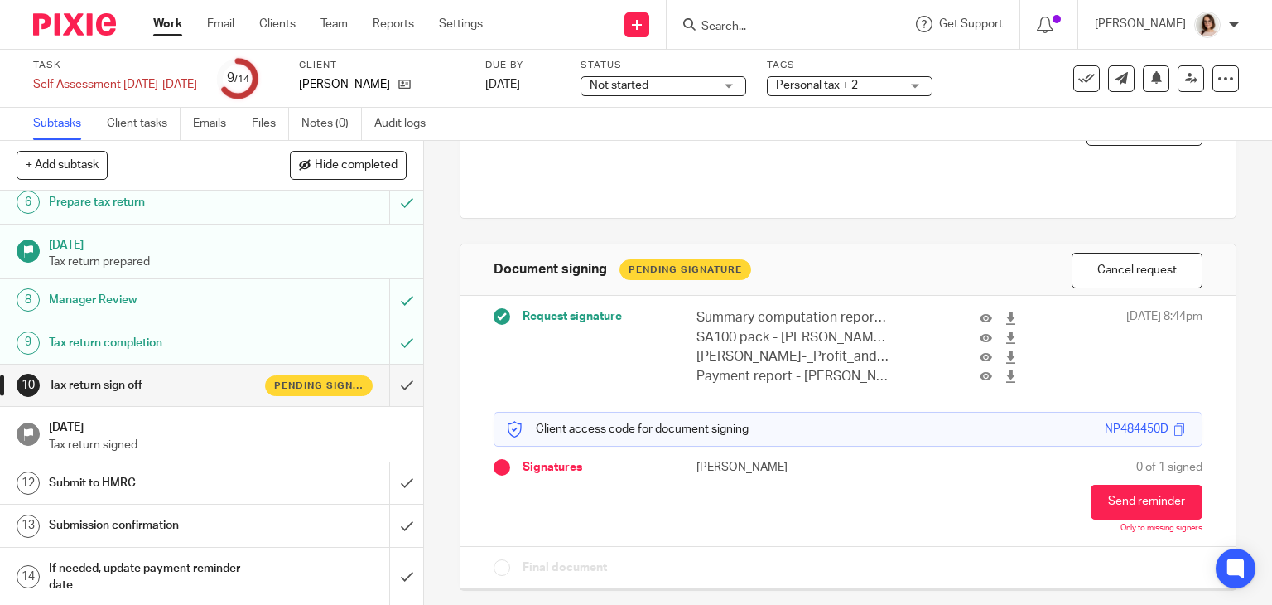
click at [145, 480] on h1 "Submit to HMRC" at bounding box center [157, 483] width 216 height 25
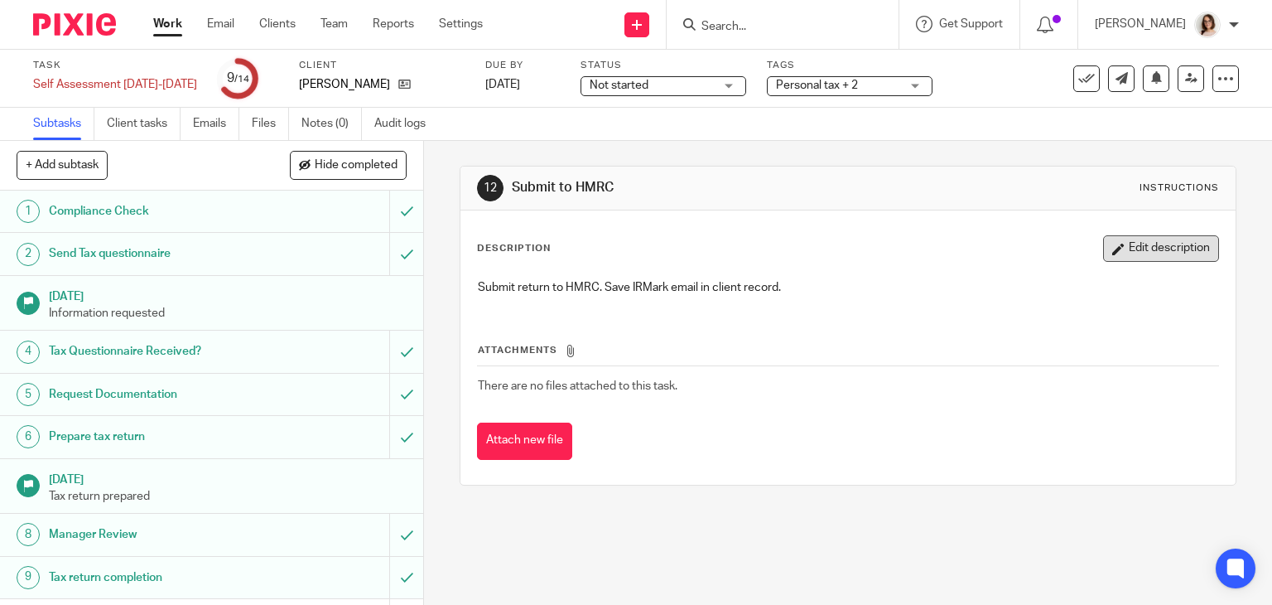
click at [1134, 242] on button "Edit description" at bounding box center [1161, 248] width 116 height 27
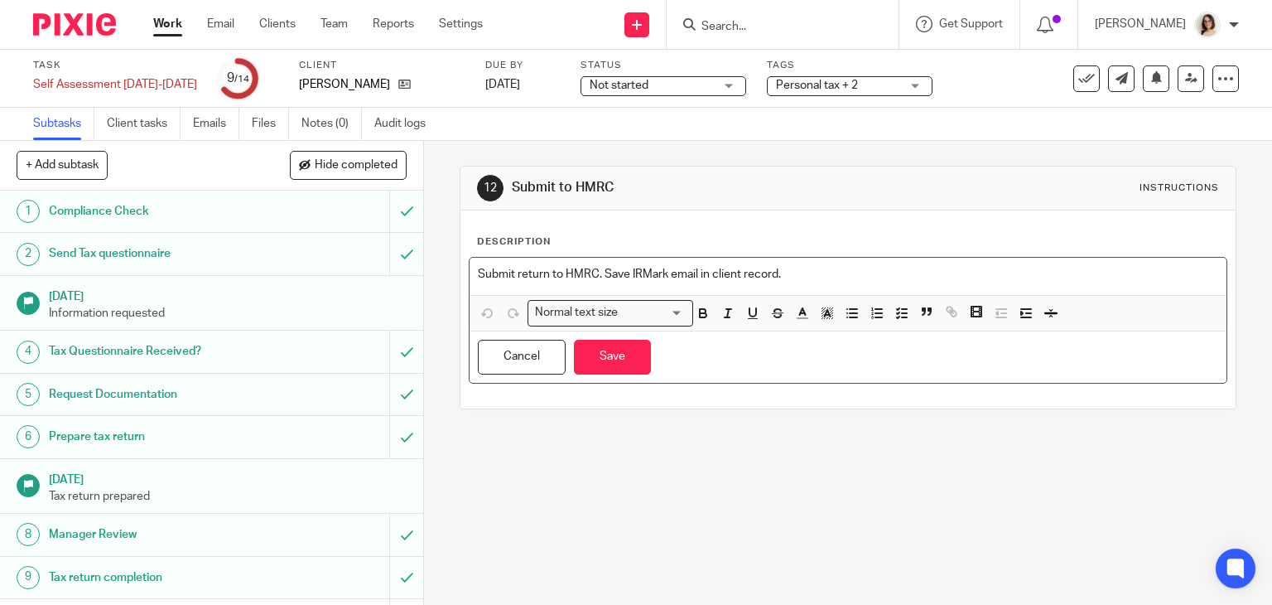
click at [806, 269] on p "Submit return to HMRC. Save IRMark email in client record." at bounding box center [848, 274] width 741 height 17
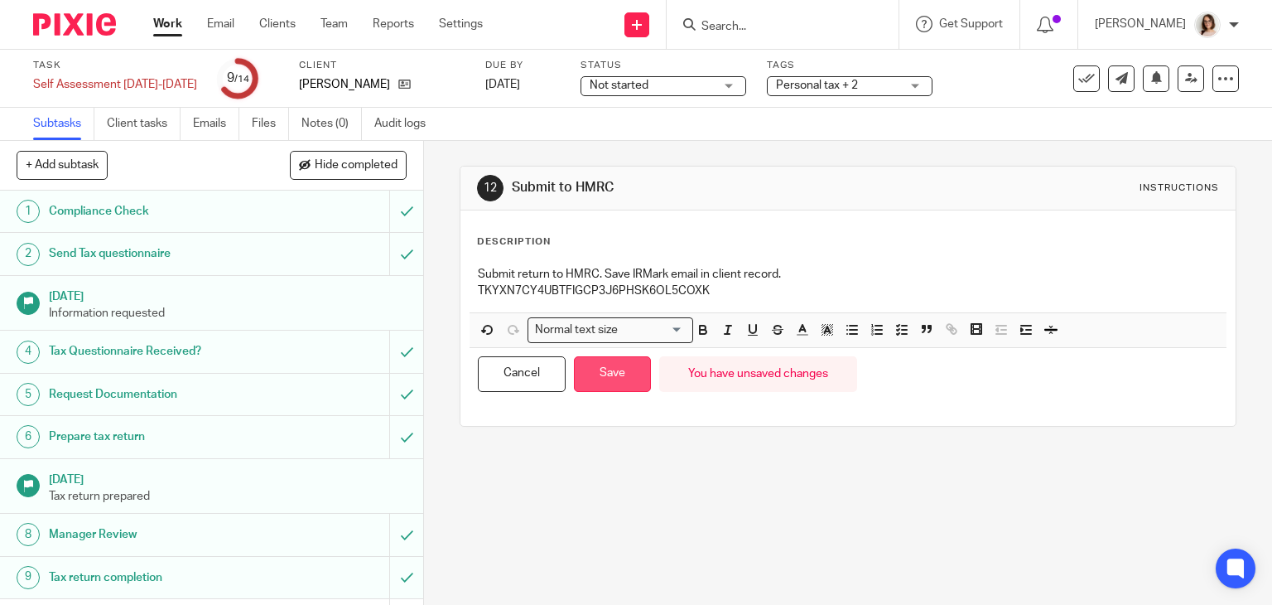
click at [610, 369] on button "Save" at bounding box center [612, 374] width 77 height 36
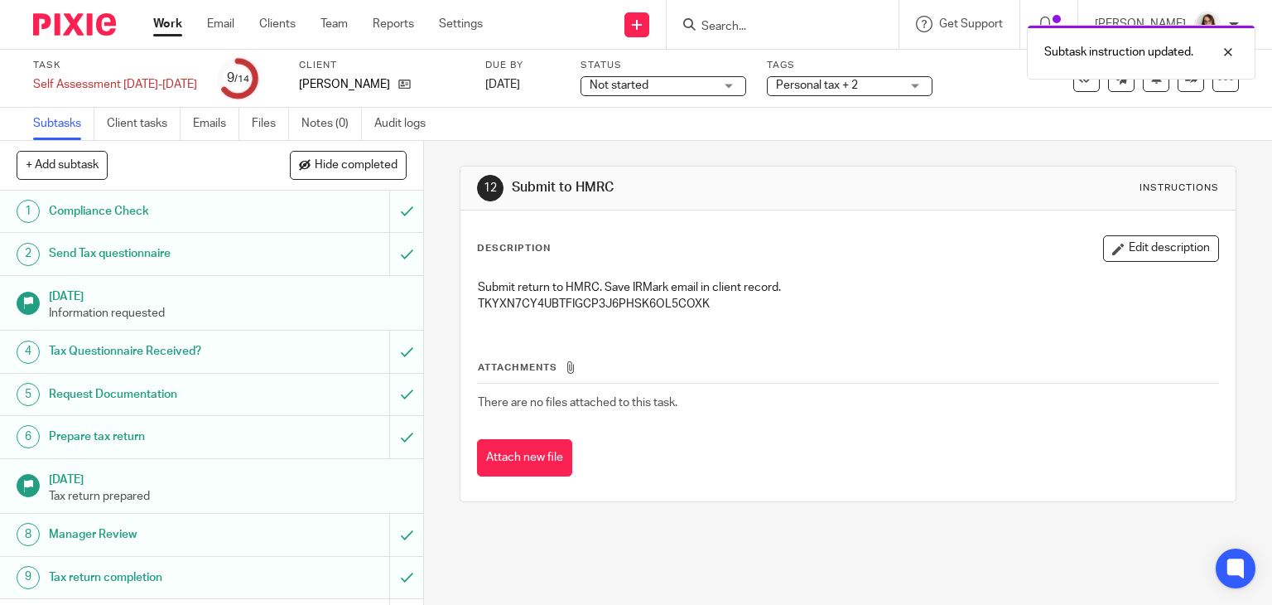
scroll to position [234, 0]
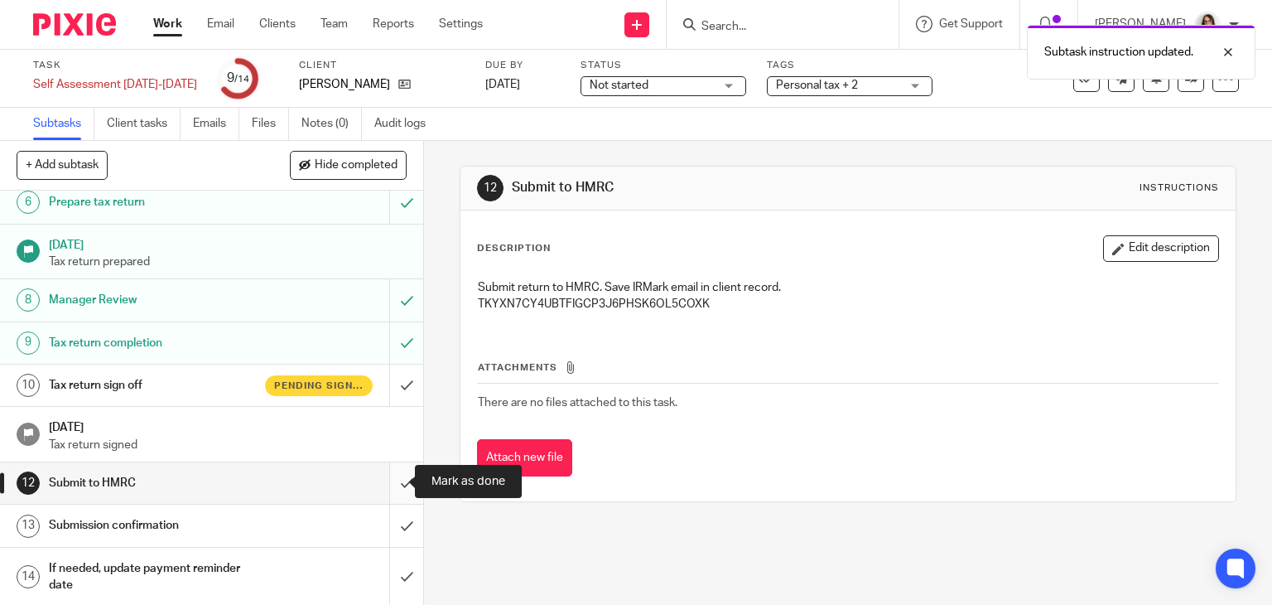
click at [381, 480] on input "submit" at bounding box center [211, 482] width 423 height 41
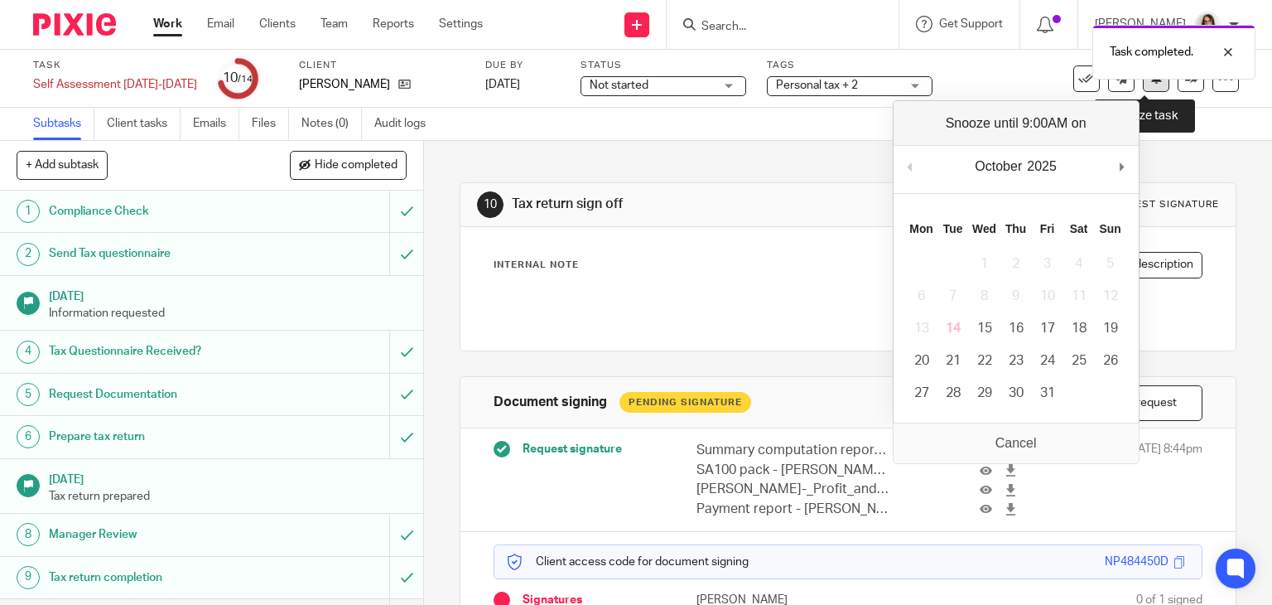
click at [1143, 88] on button at bounding box center [1156, 78] width 27 height 27
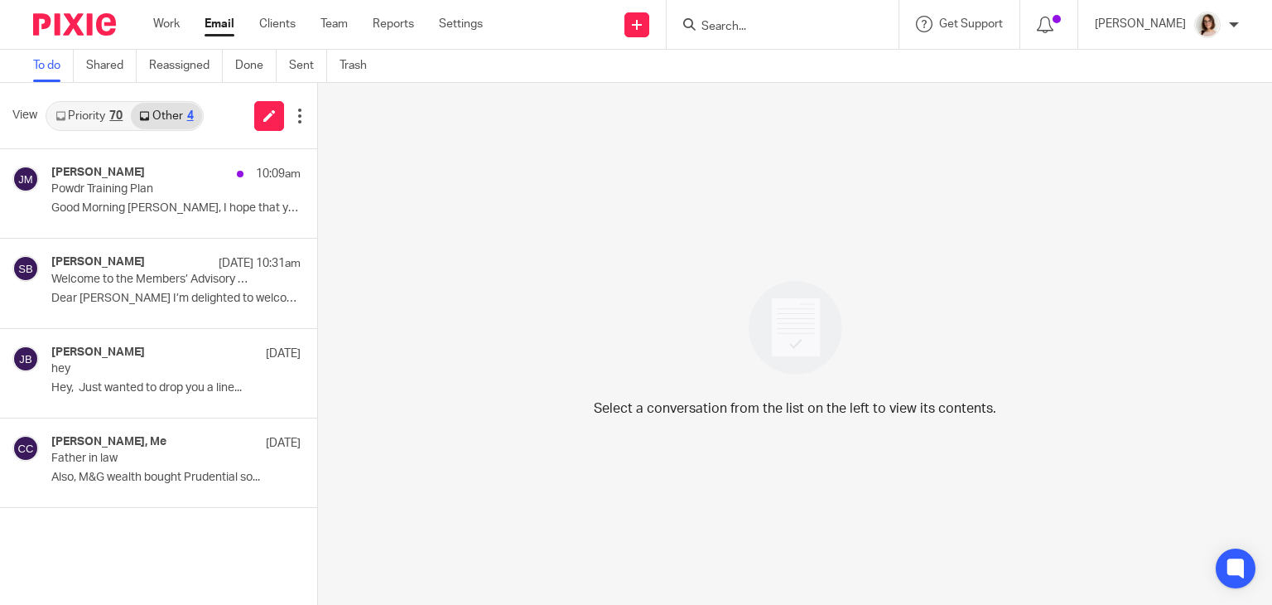
click at [223, 25] on link "Email" at bounding box center [220, 24] width 30 height 17
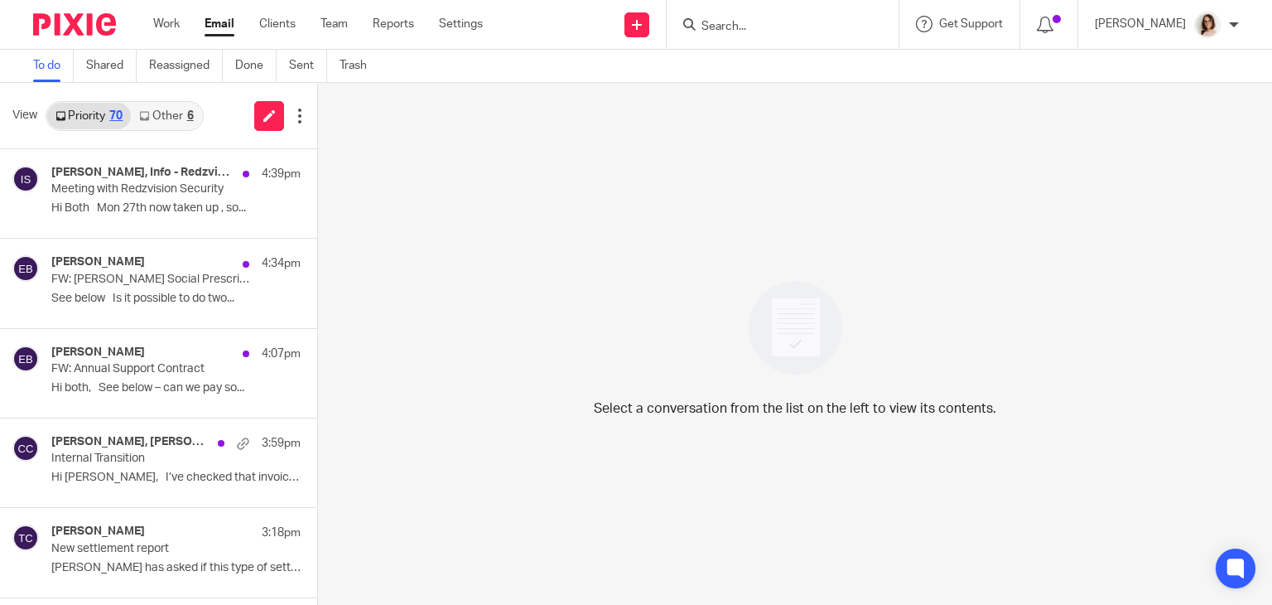
click at [162, 109] on link "Other 6" at bounding box center [166, 116] width 70 height 27
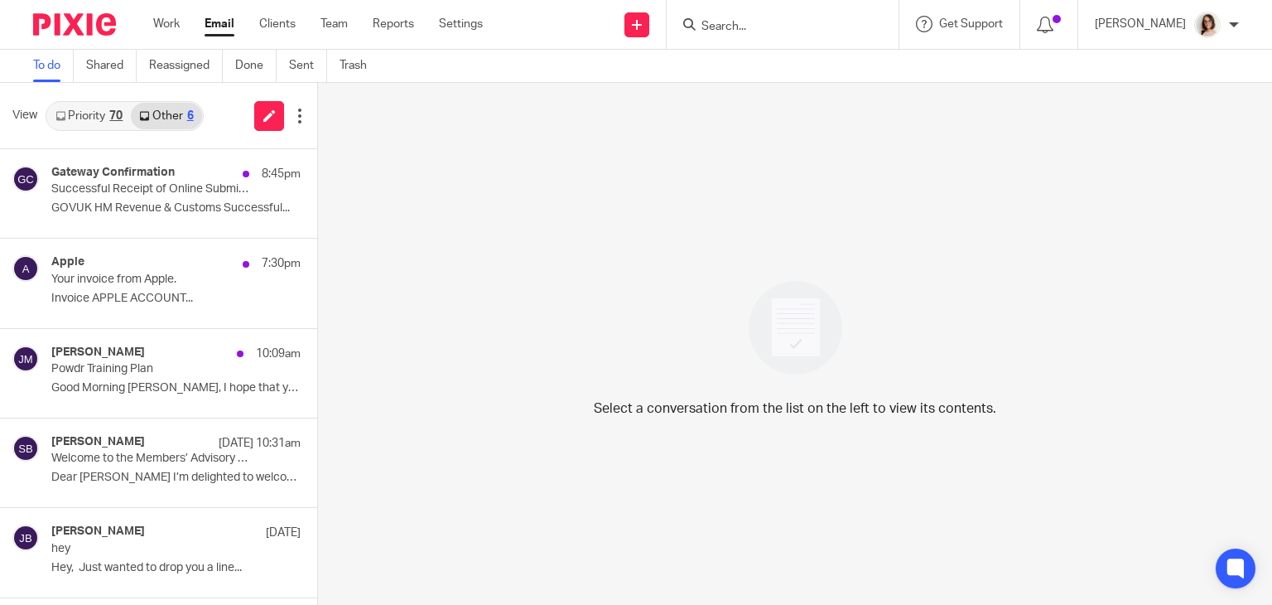
click at [92, 107] on link "Priority 70" at bounding box center [89, 116] width 84 height 27
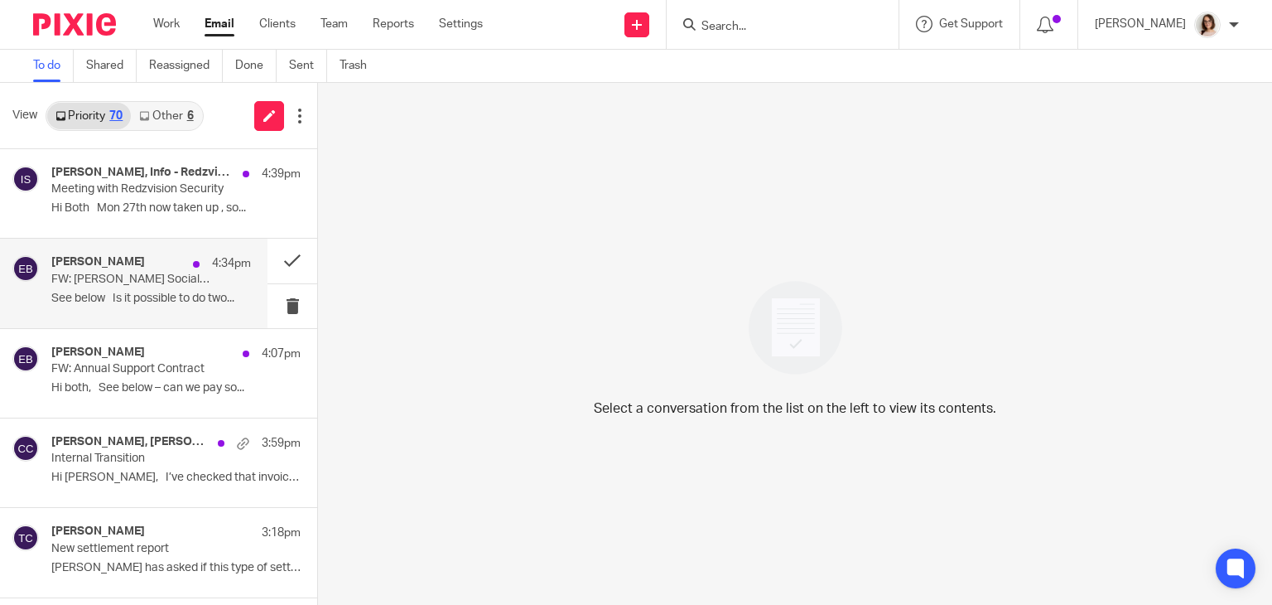
click at [156, 294] on p "See below Is it possible to do two..." at bounding box center [151, 299] width 200 height 14
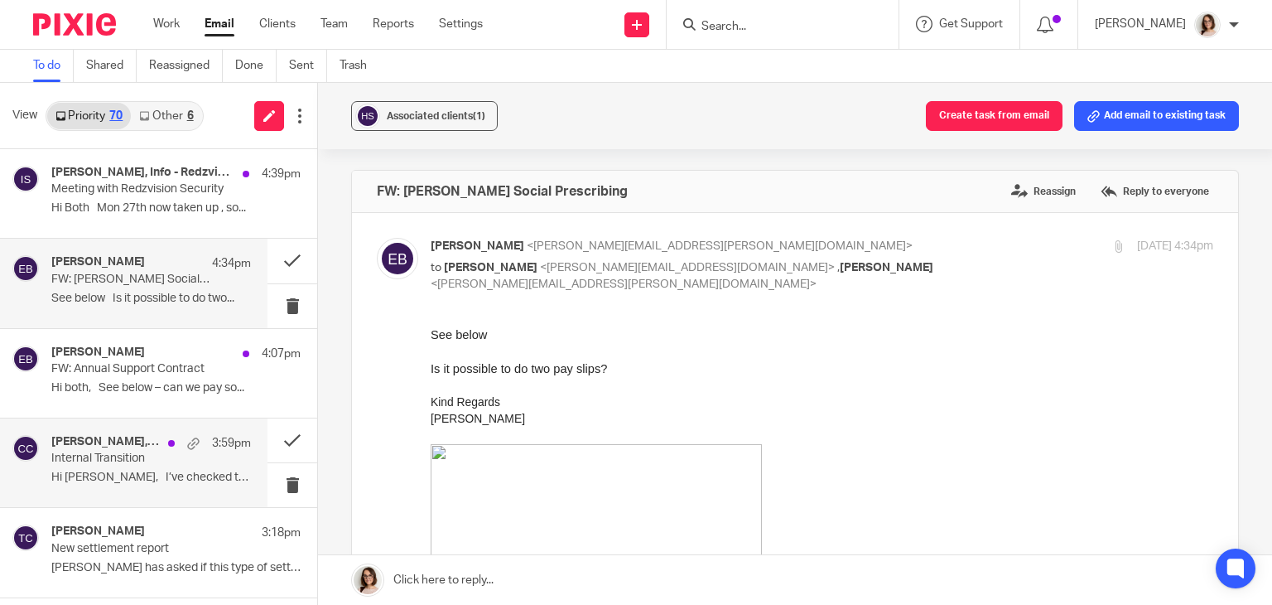
click at [152, 486] on div "[PERSON_NAME], [PERSON_NAME], Me 3:59pm Internal Transition Hi [PERSON_NAME], I…" at bounding box center [151, 462] width 200 height 55
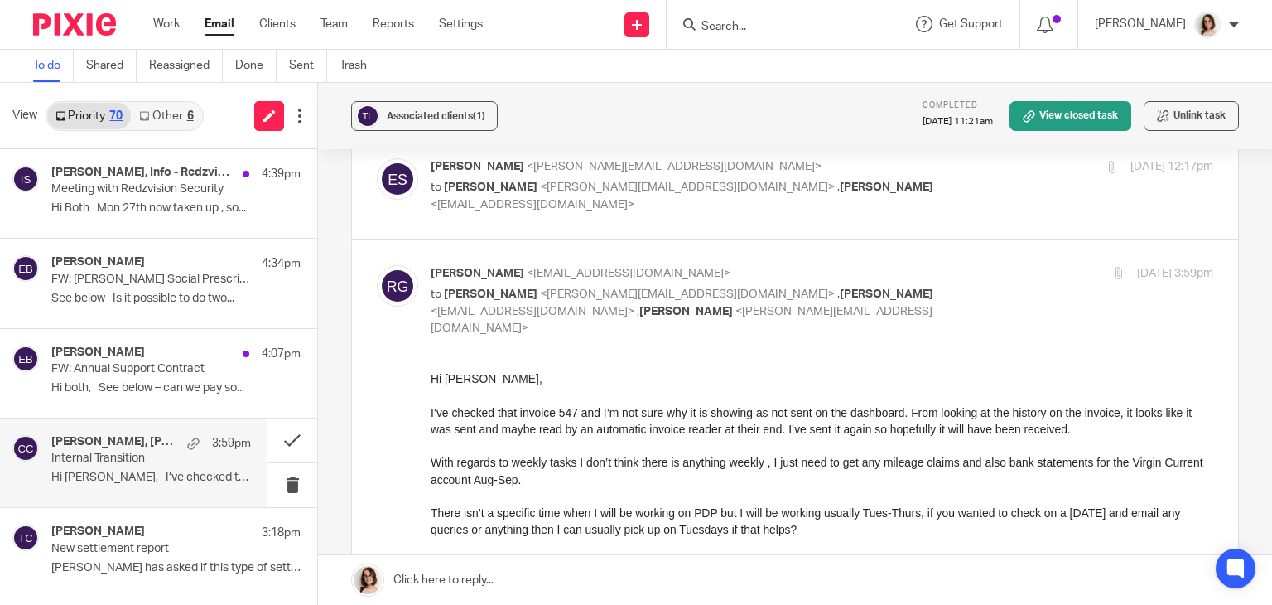
scroll to position [463, 0]
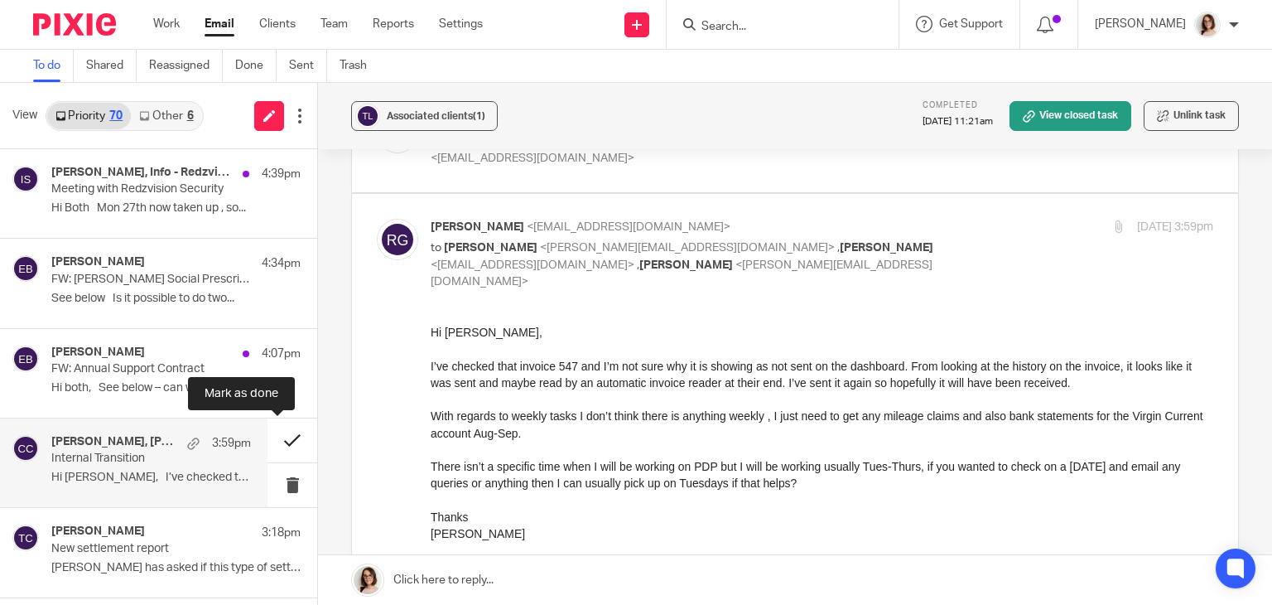
click at [275, 436] on button at bounding box center [293, 440] width 50 height 44
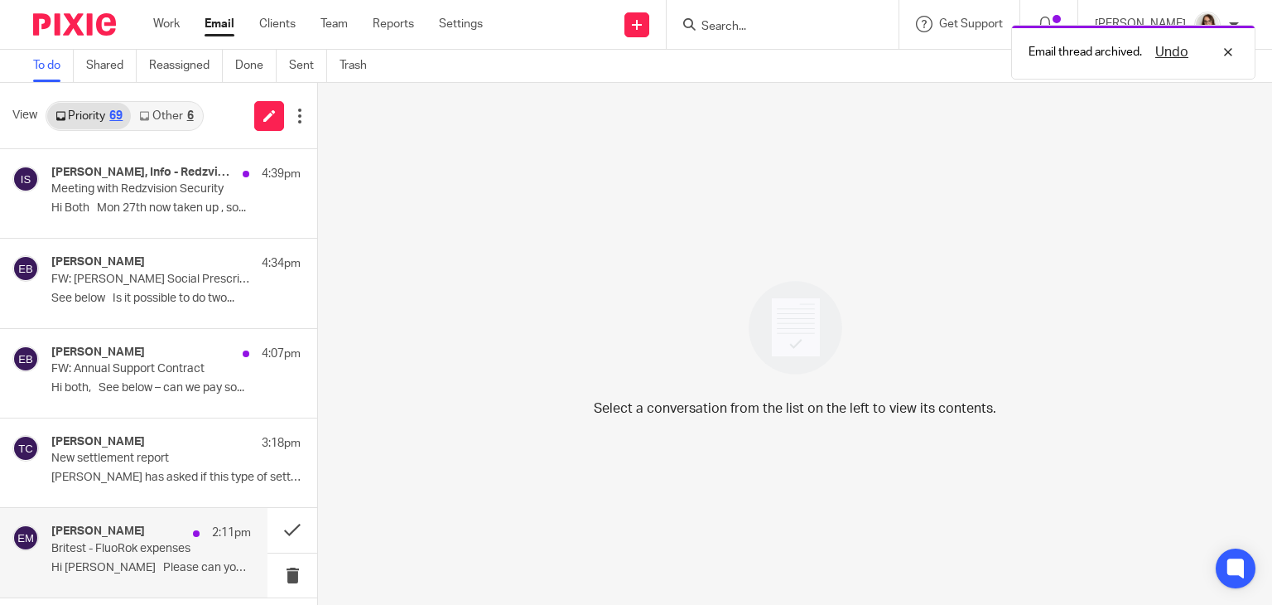
click at [136, 550] on p "Britest - FluoRok expenses" at bounding box center [131, 549] width 160 height 14
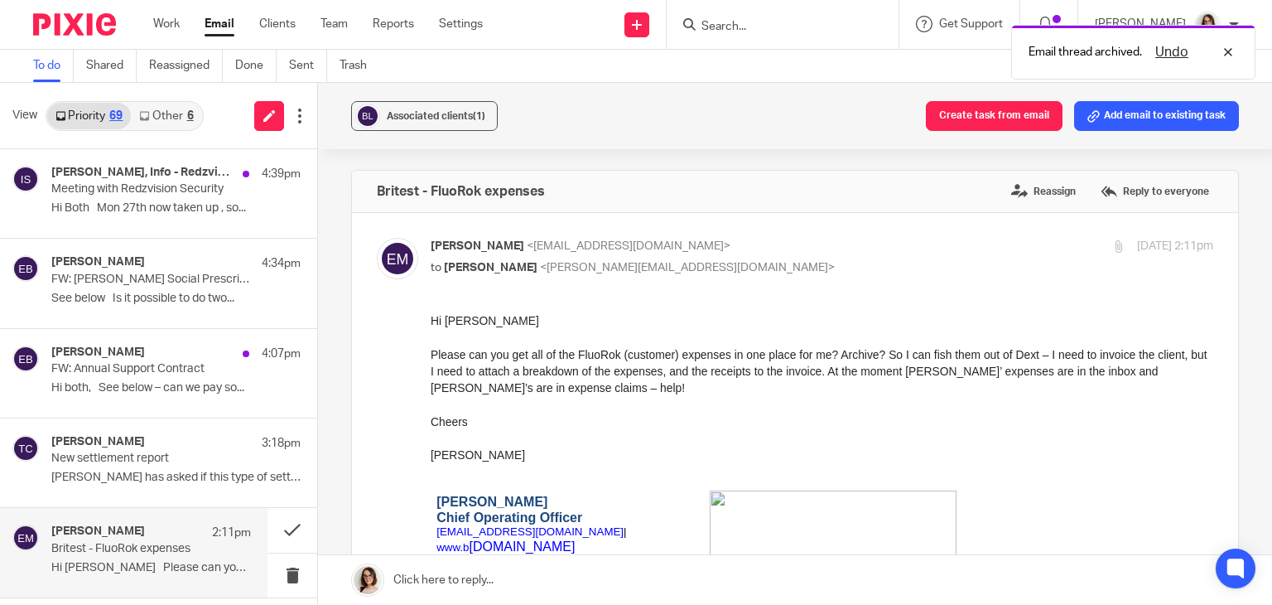
scroll to position [0, 0]
click at [173, 115] on link "Other 6" at bounding box center [166, 116] width 70 height 27
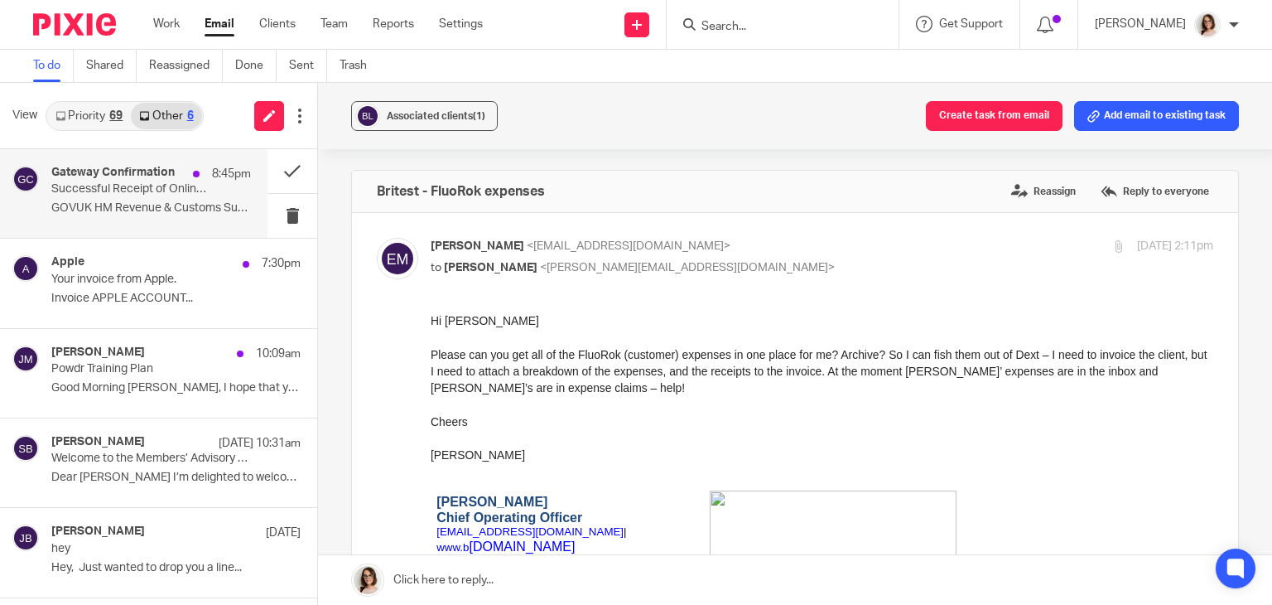
click at [209, 204] on p "GOVUK HM Revenue & Customs Successful..." at bounding box center [151, 208] width 200 height 14
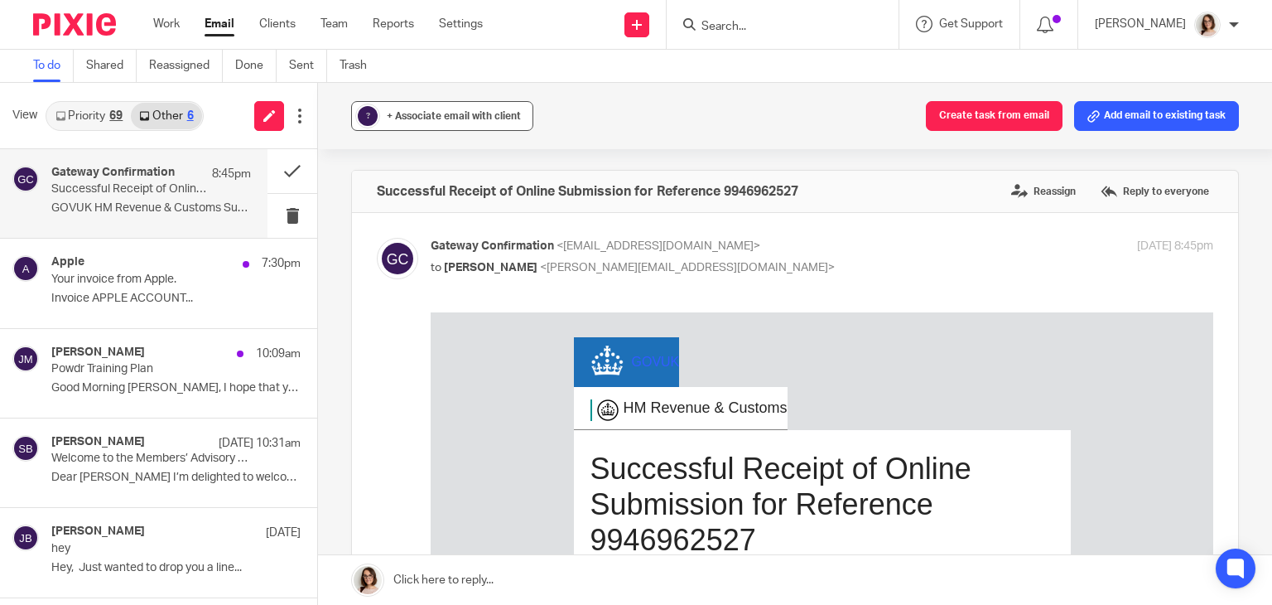
click at [464, 118] on span "+ Associate email with client" at bounding box center [454, 116] width 134 height 10
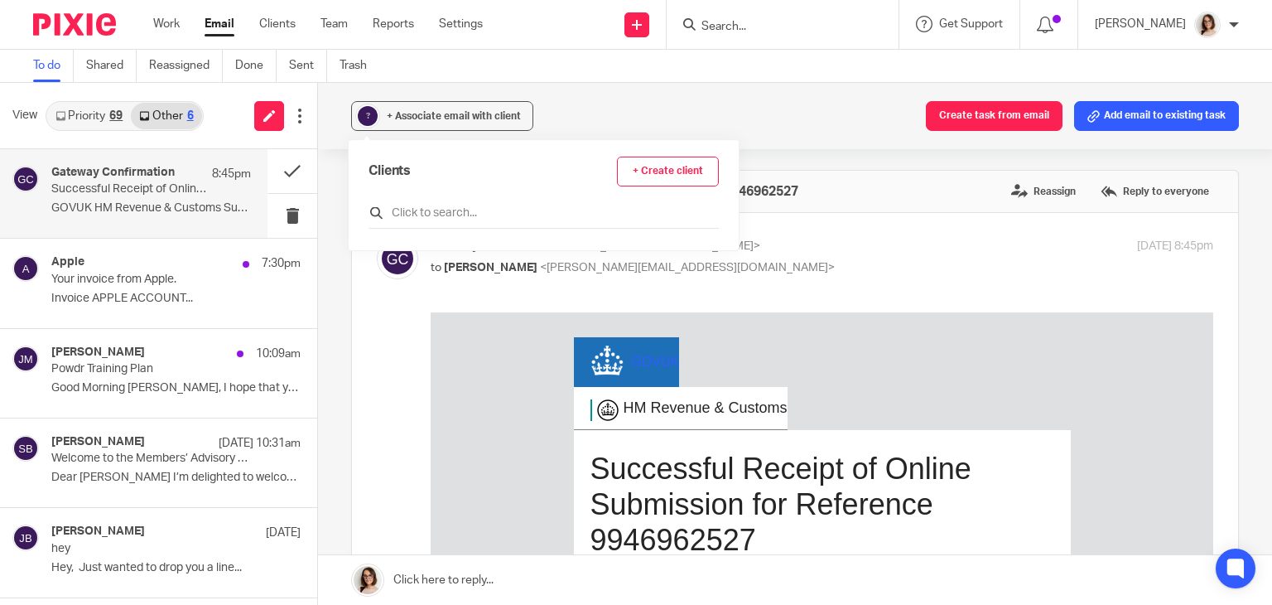
click at [474, 215] on input "text" at bounding box center [544, 213] width 350 height 17
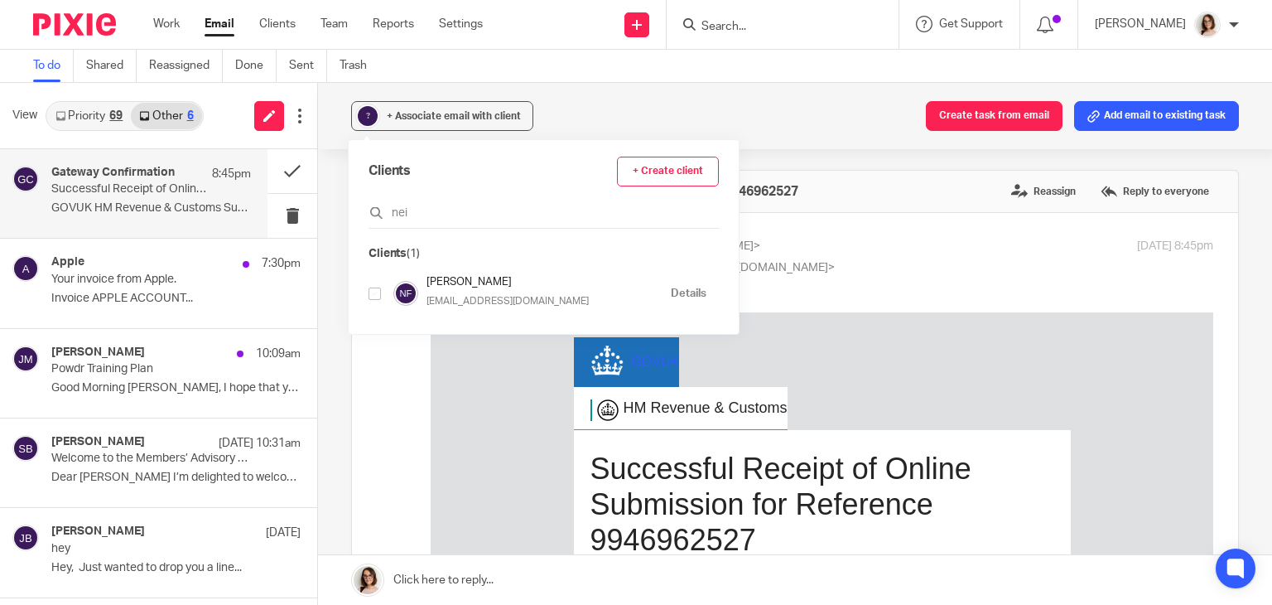
type input "nei"
click at [379, 290] on input "checkbox" at bounding box center [375, 293] width 12 height 12
checkbox input "true"
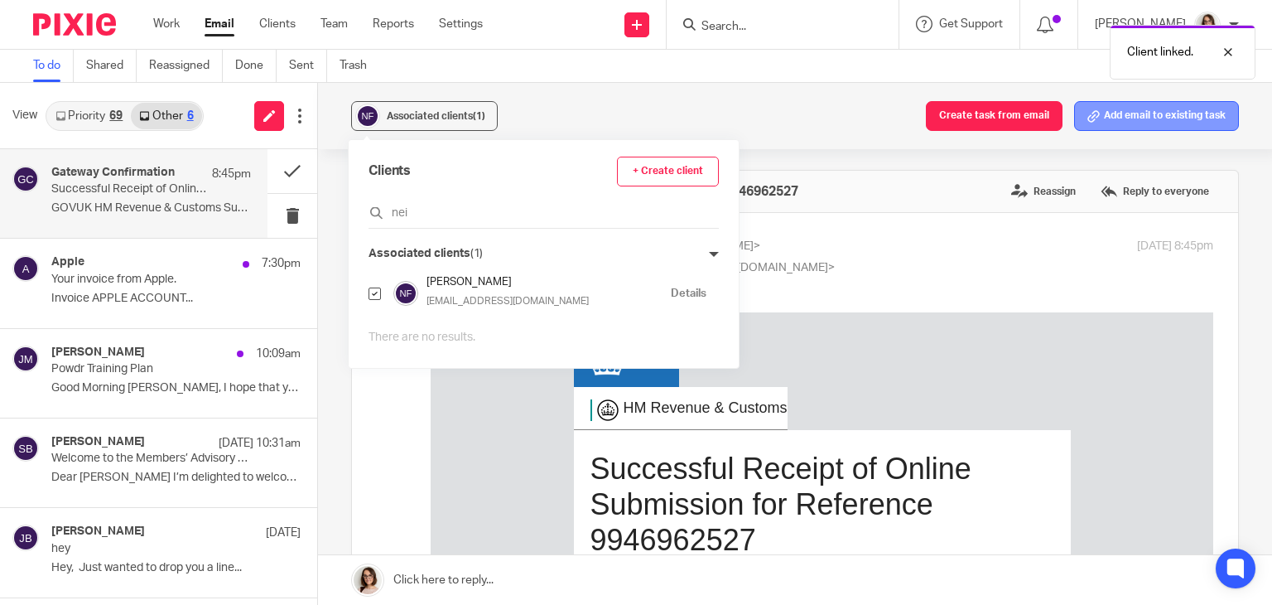
click at [1163, 106] on button "Add email to existing task" at bounding box center [1156, 116] width 165 height 30
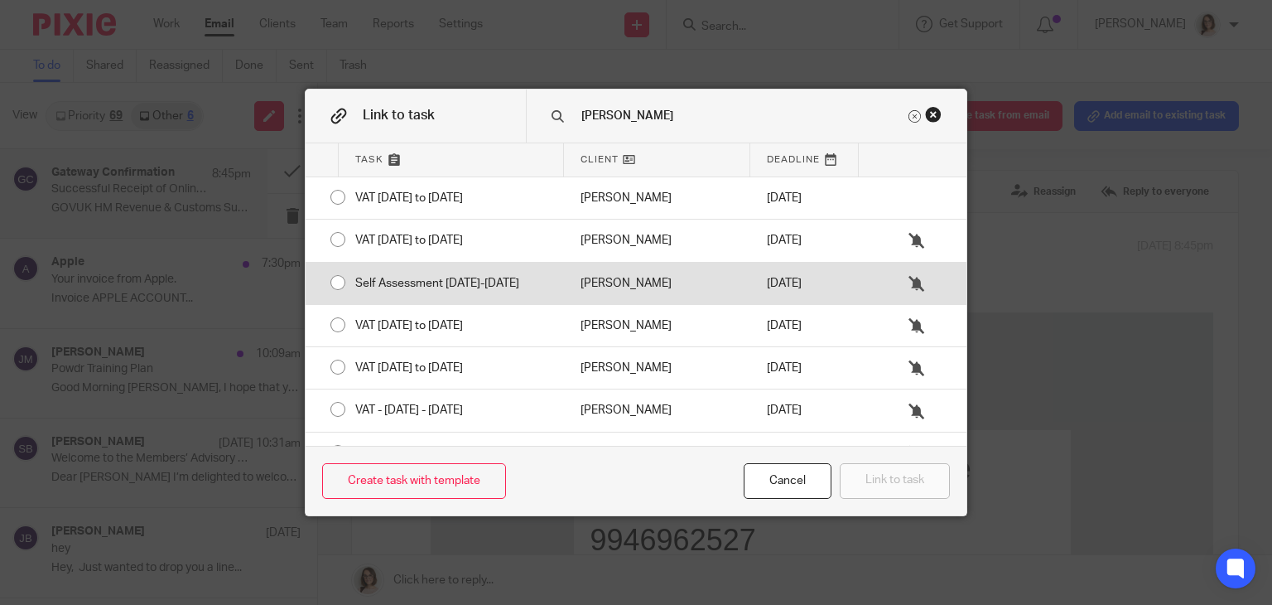
type input "[PERSON_NAME]"
click at [339, 282] on div "Self Assessment [DATE]-[DATE]" at bounding box center [451, 283] width 225 height 41
radio input "true"
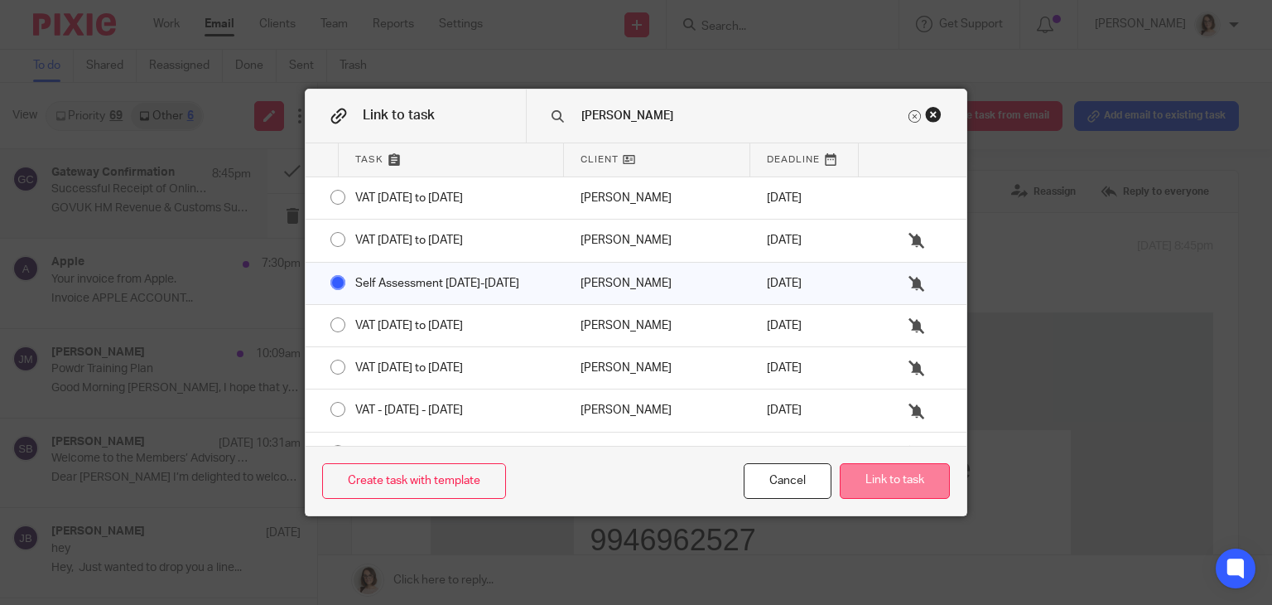
click at [878, 480] on button "Link to task" at bounding box center [895, 481] width 110 height 36
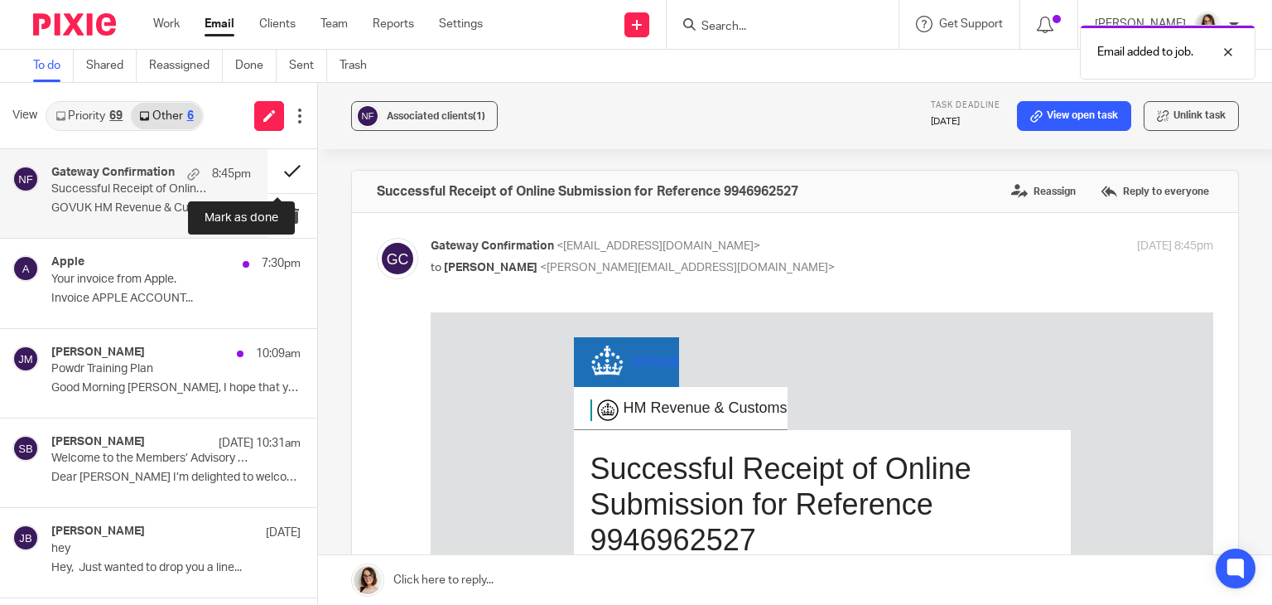
click at [272, 167] on button at bounding box center [293, 171] width 50 height 44
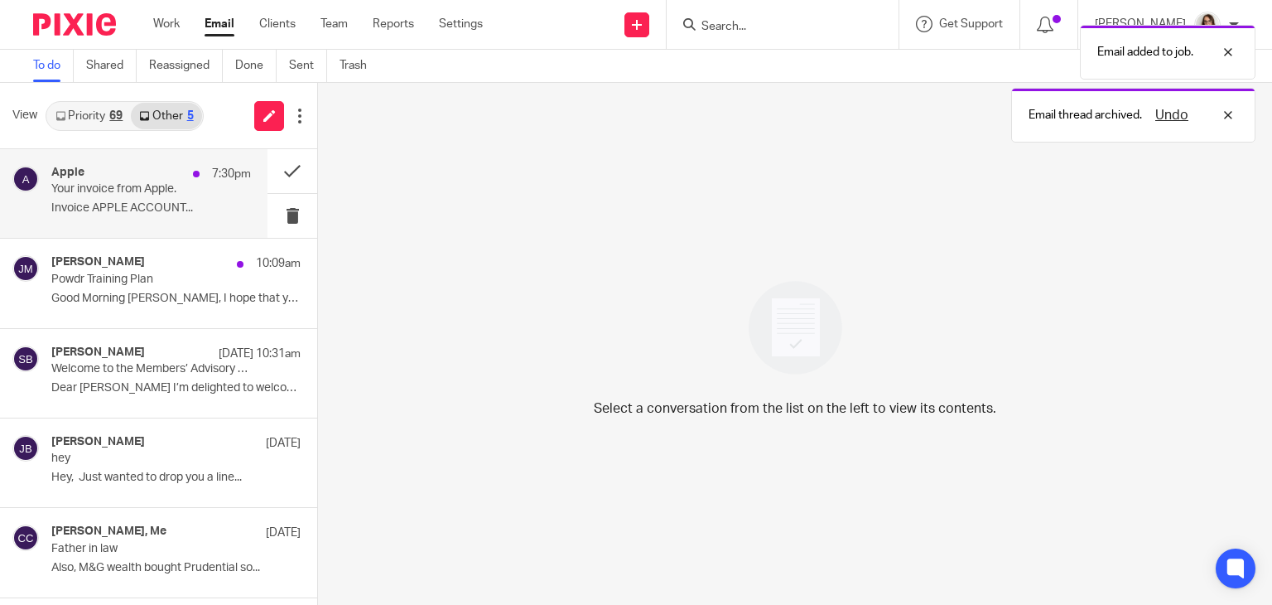
click at [171, 193] on p "Your invoice from Apple." at bounding box center [131, 189] width 160 height 14
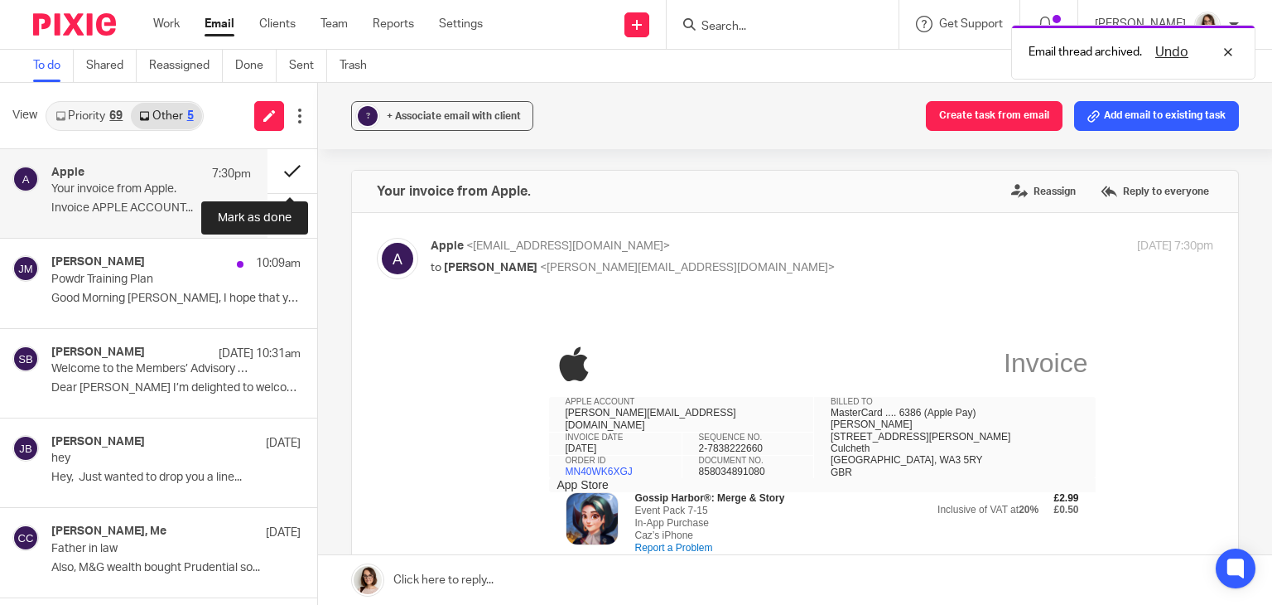
click at [292, 165] on button at bounding box center [293, 171] width 50 height 44
